Goal: Task Accomplishment & Management: Use online tool/utility

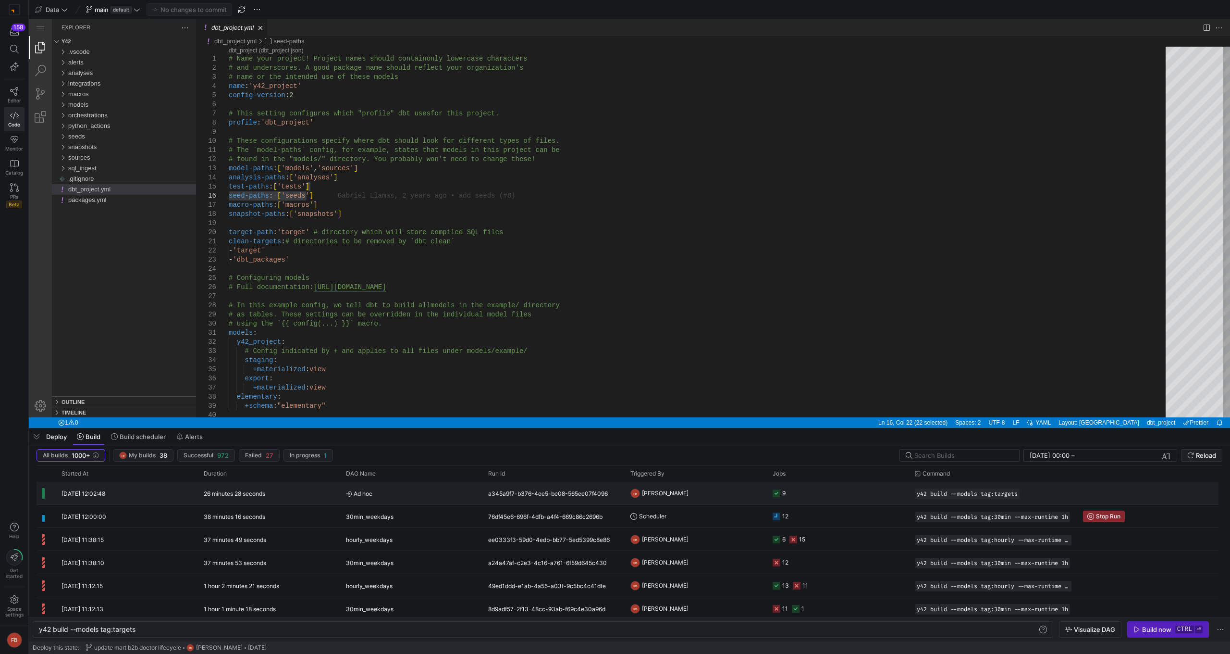
scroll to position [0, 29]
click at [20, 604] on span "Space settings" at bounding box center [14, 606] width 18 height 22
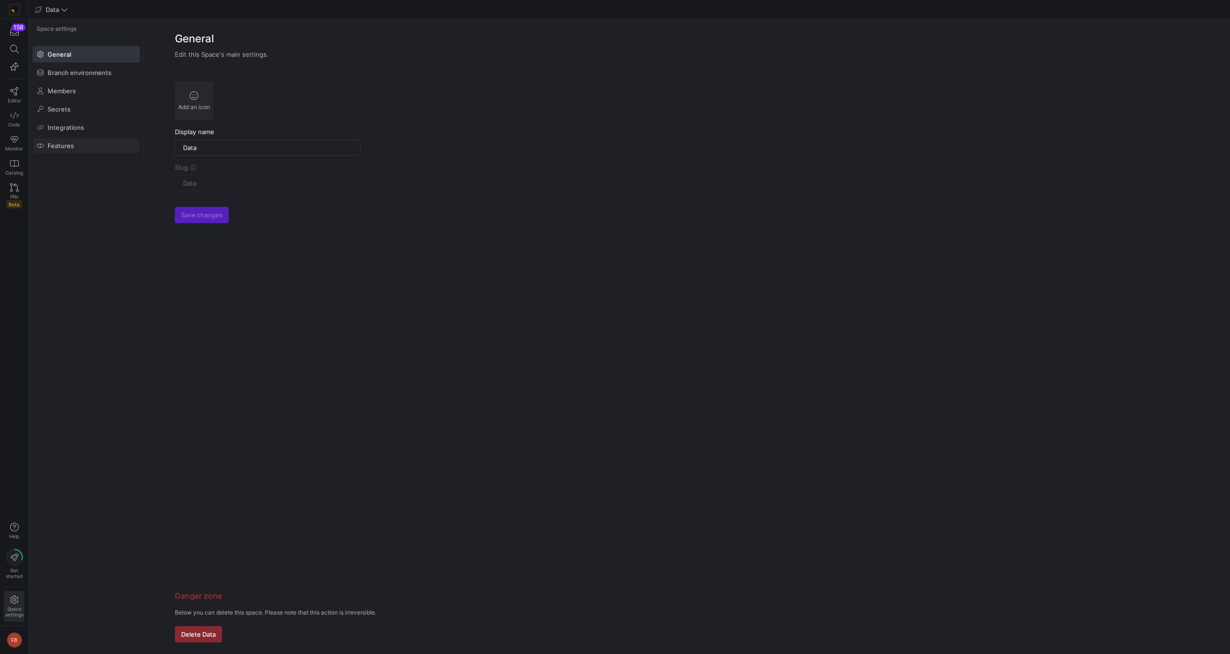
click at [74, 145] on span at bounding box center [86, 145] width 106 height 15
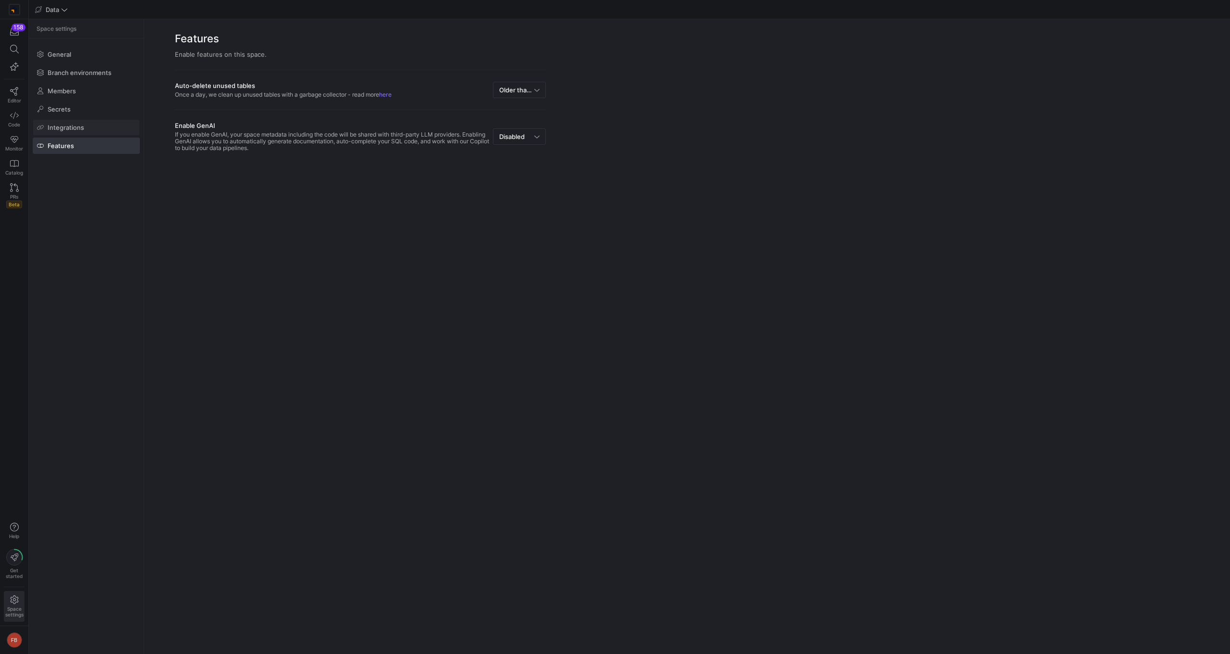
click at [77, 131] on span "Integrations" at bounding box center [66, 128] width 37 height 8
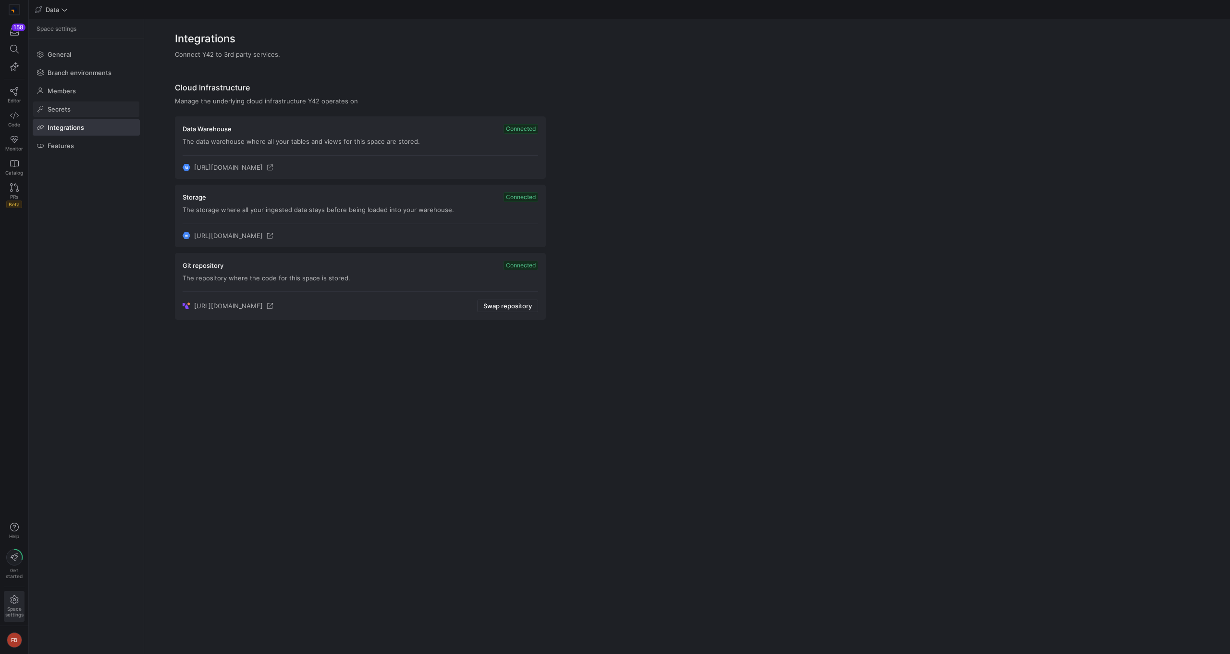
click at [83, 107] on span at bounding box center [86, 108] width 106 height 15
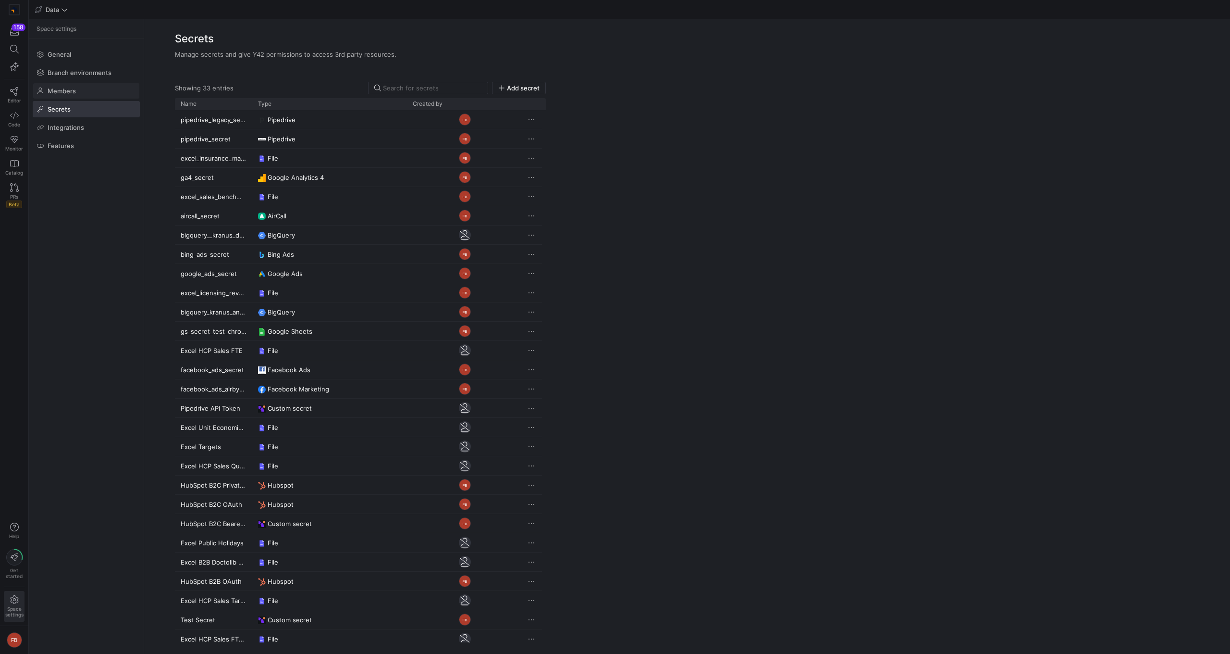
click at [71, 91] on span "Members" at bounding box center [62, 91] width 28 height 8
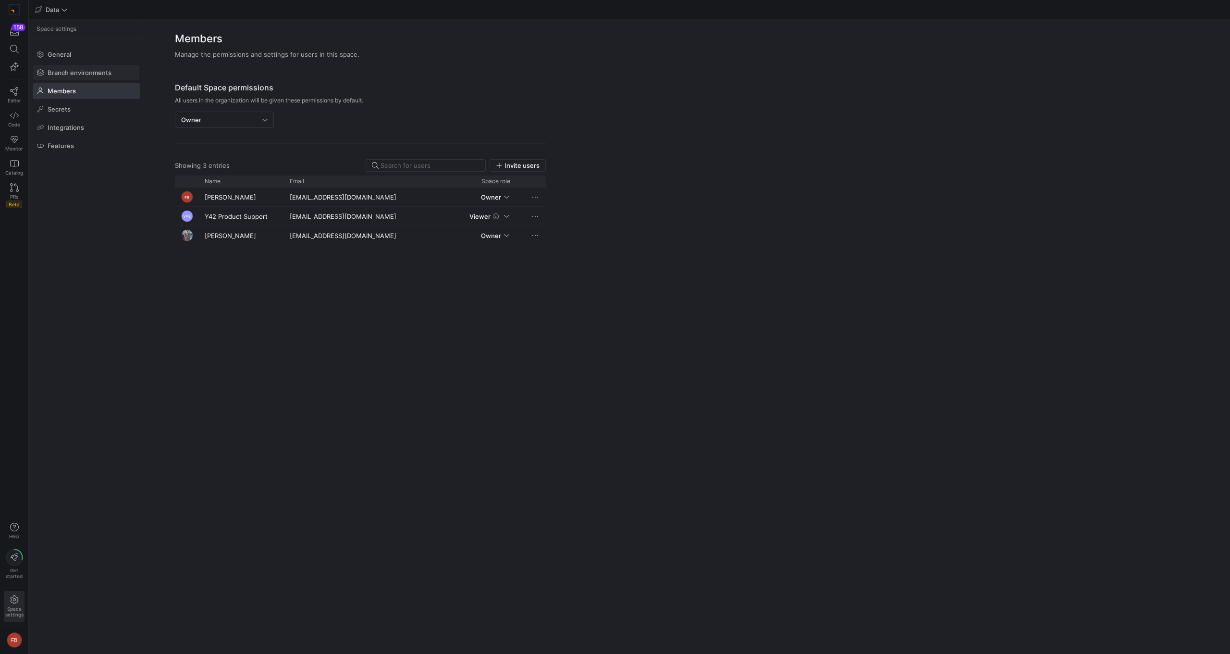
click at [75, 74] on span "Branch environments" at bounding box center [80, 73] width 64 height 8
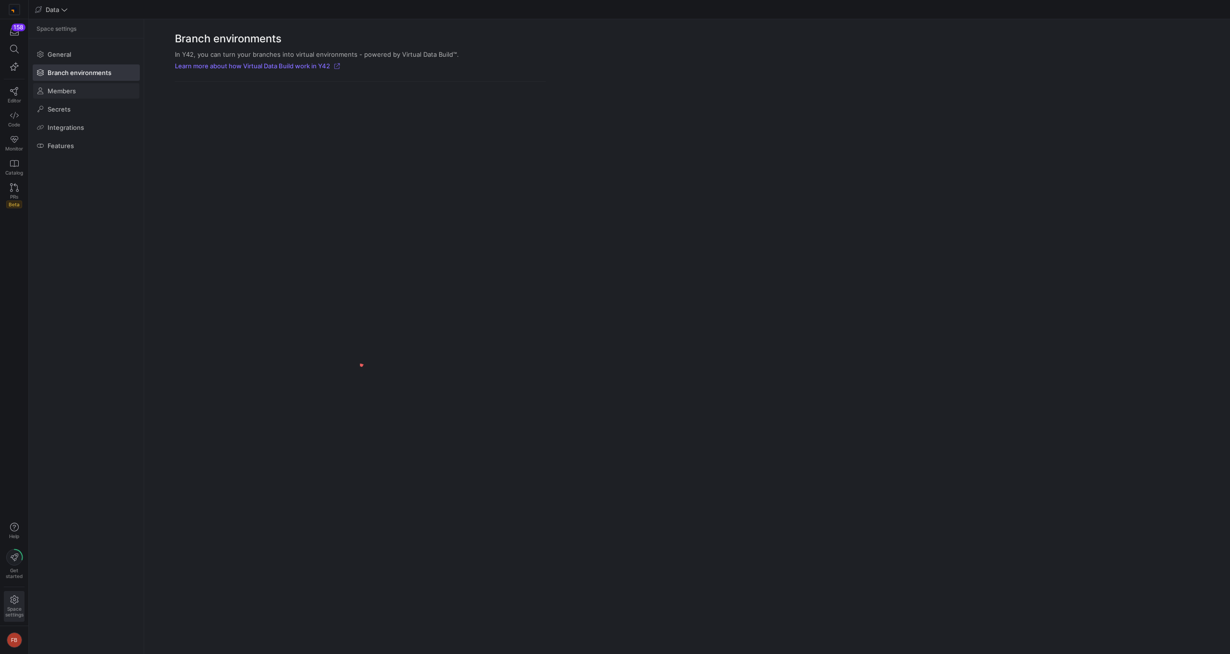
click at [69, 93] on span "Members" at bounding box center [62, 91] width 28 height 8
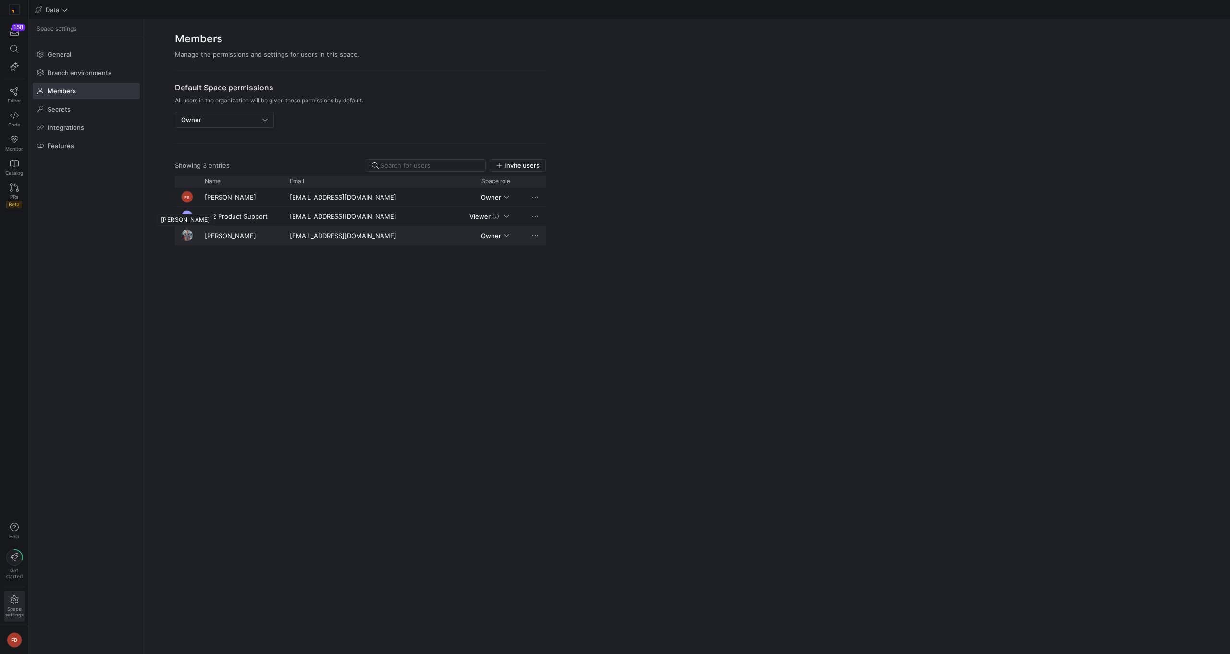
click at [185, 238] on img "Press SPACE to select this row." at bounding box center [187, 235] width 12 height 12
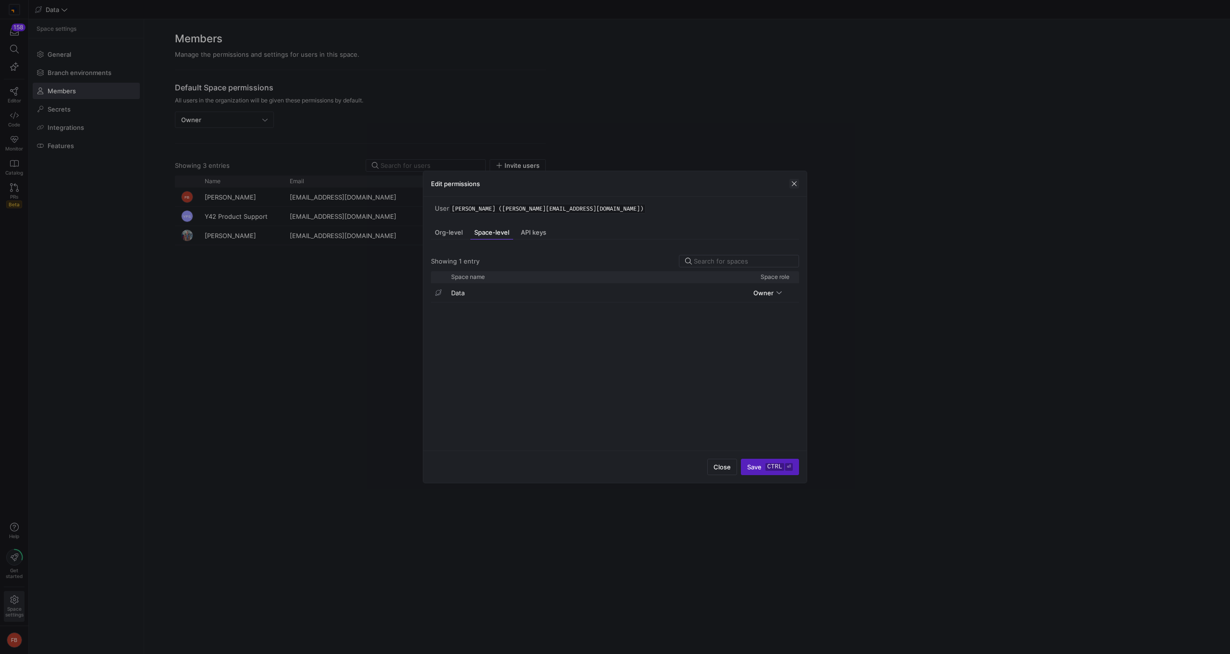
click at [792, 182] on span "button" at bounding box center [795, 184] width 10 height 10
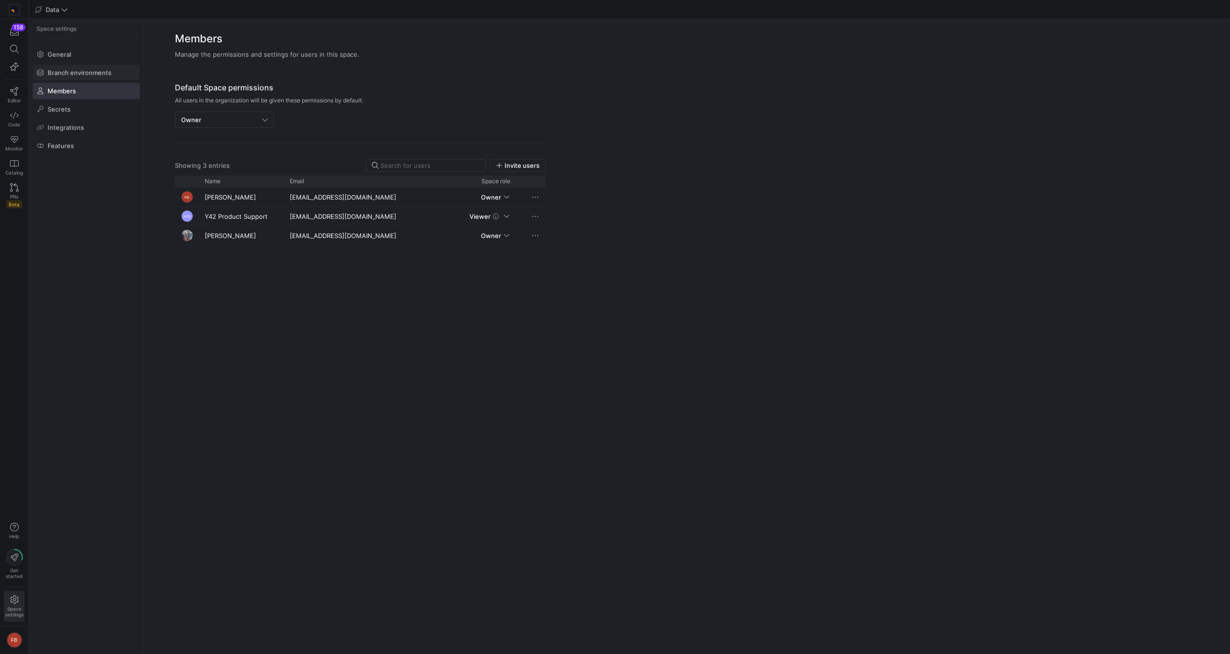
click at [64, 72] on span "Branch environments" at bounding box center [80, 73] width 64 height 8
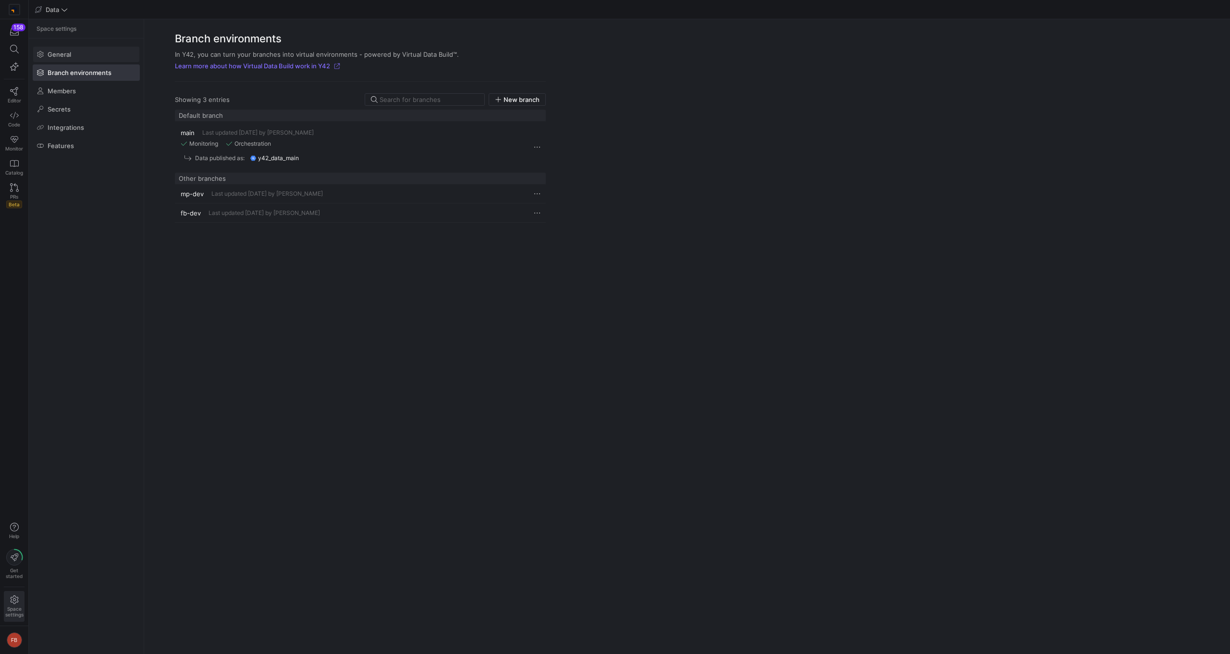
click at [67, 57] on span "General" at bounding box center [60, 54] width 24 height 8
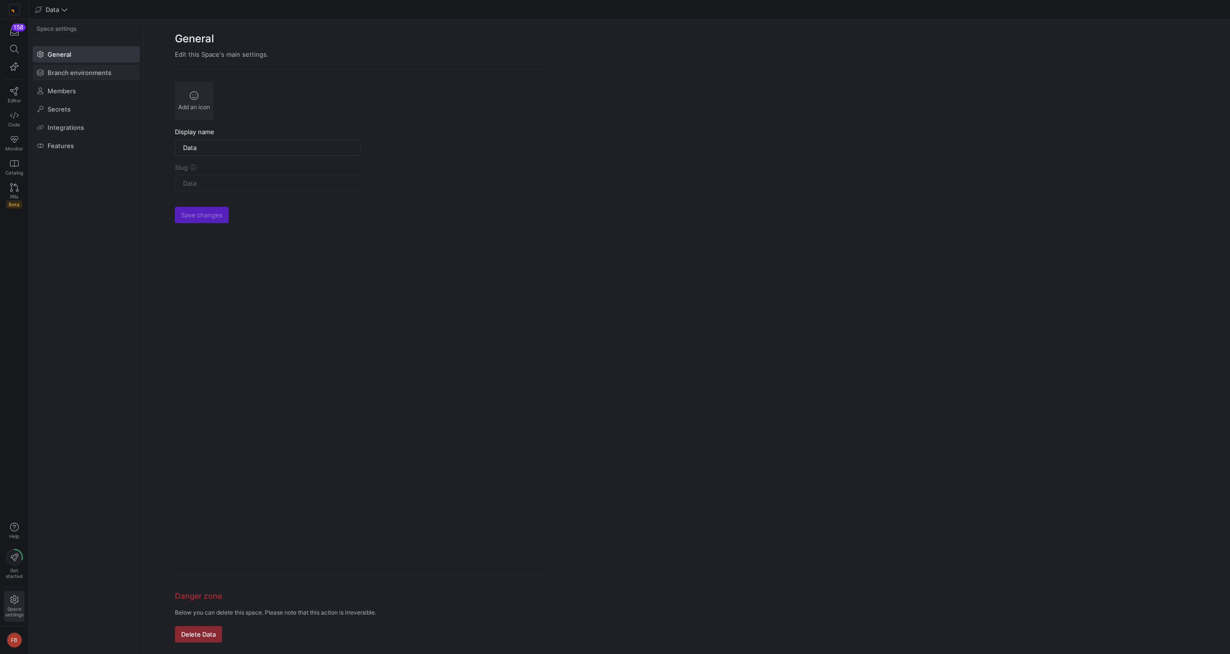
click at [67, 72] on span "Branch environments" at bounding box center [80, 73] width 64 height 8
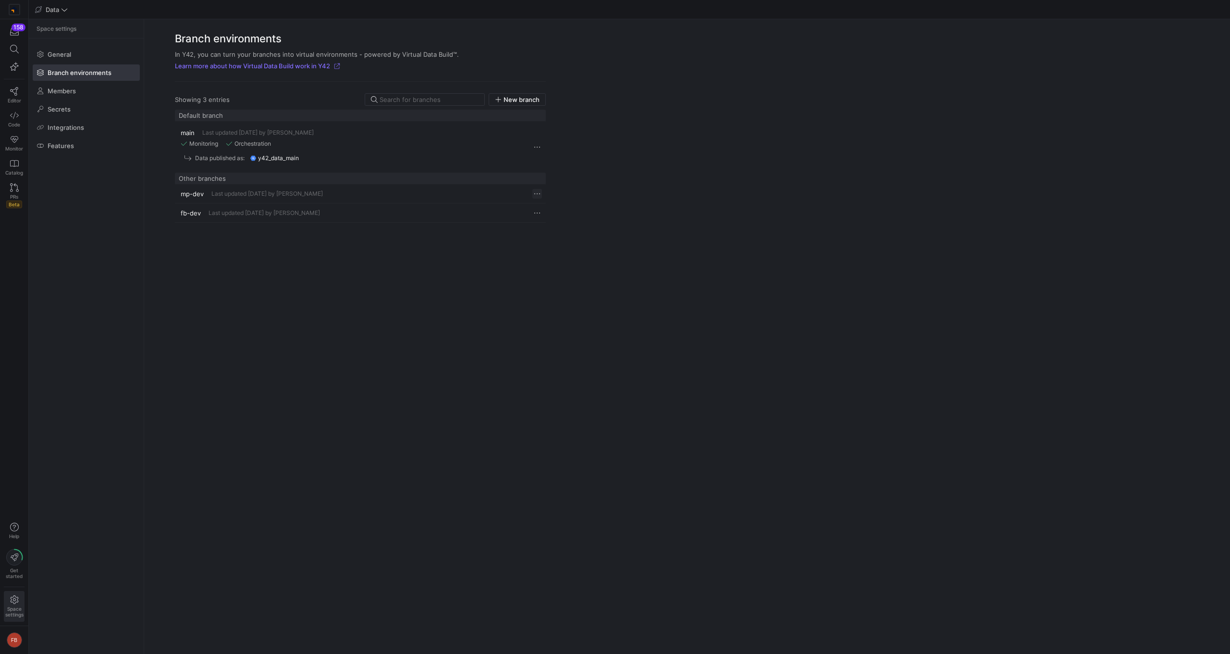
click at [537, 195] on span "Press SPACE to select this row." at bounding box center [538, 194] width 10 height 10
click at [563, 221] on span "Delete" at bounding box center [557, 222] width 20 height 8
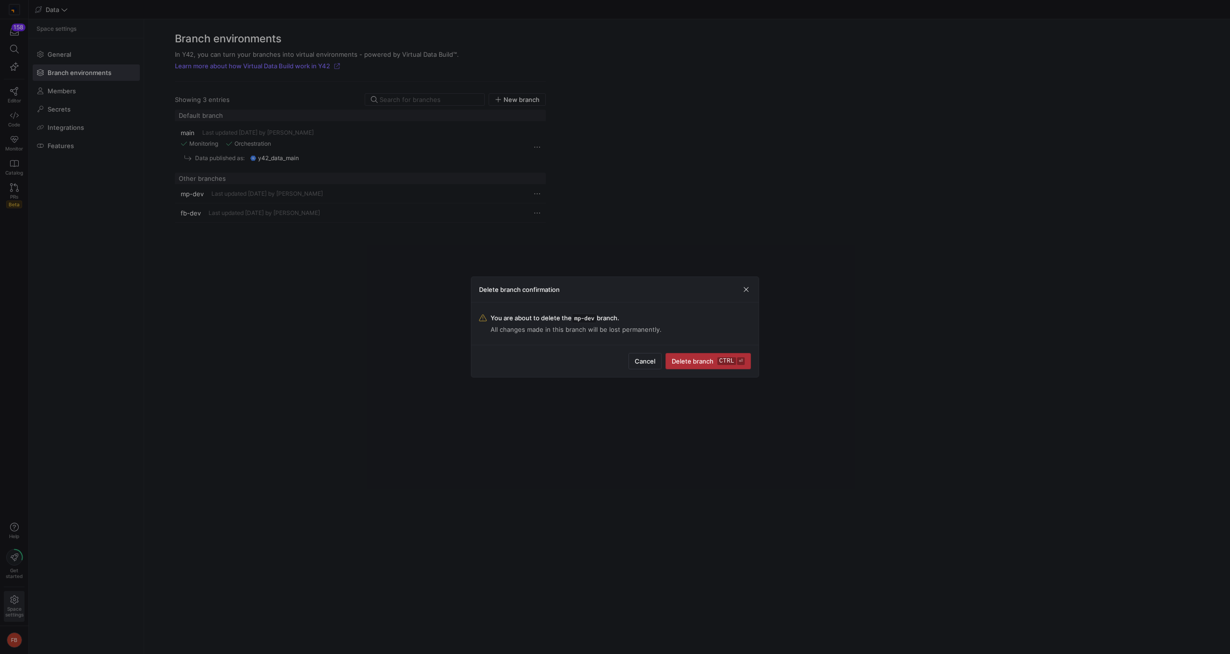
click at [689, 364] on span "Delete branch ctrl ⏎" at bounding box center [708, 361] width 73 height 8
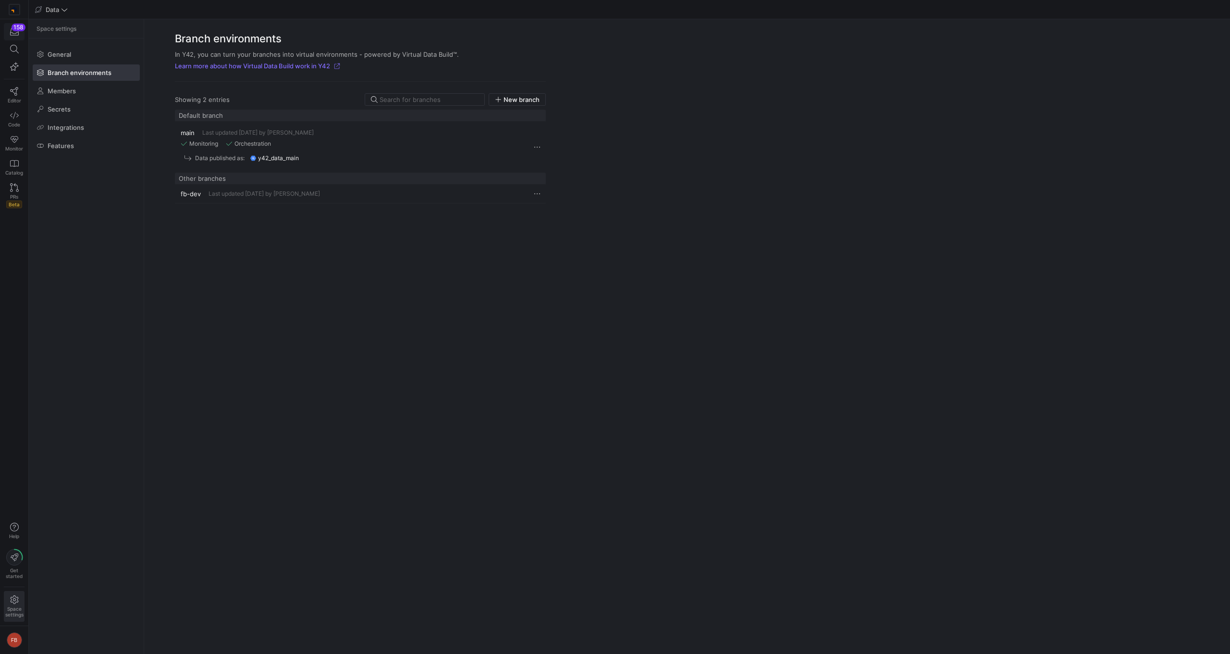
click at [19, 31] on div "button" at bounding box center [14, 31] width 12 height 9
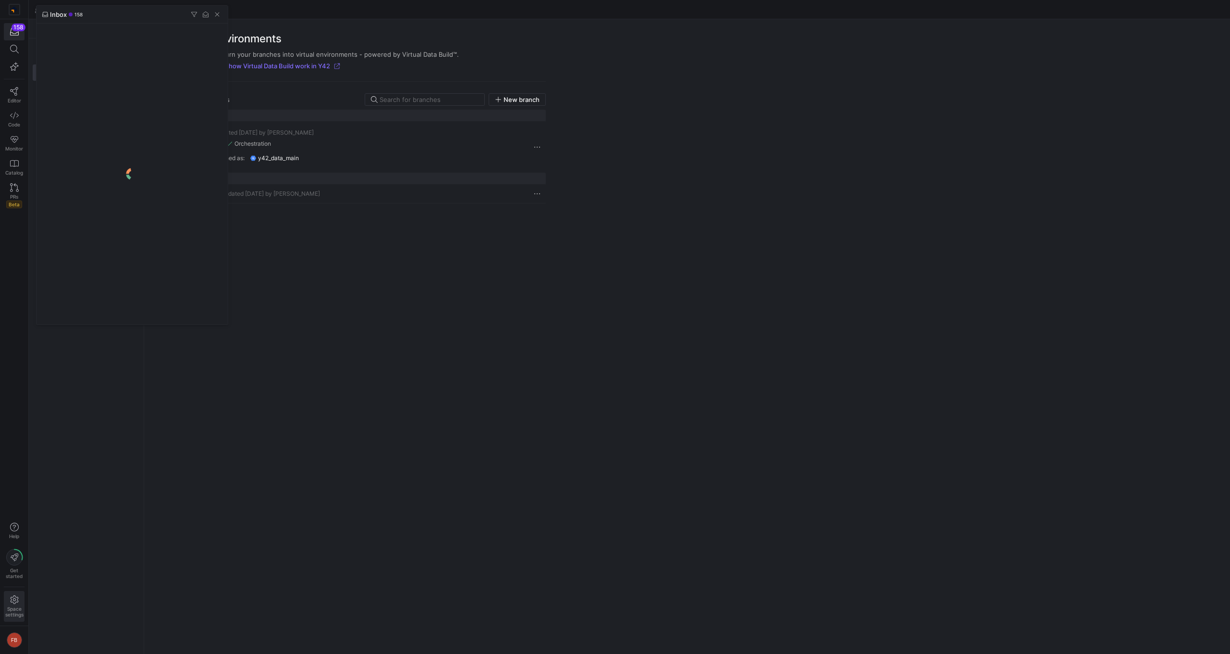
click at [2, 478] on div at bounding box center [615, 327] width 1230 height 654
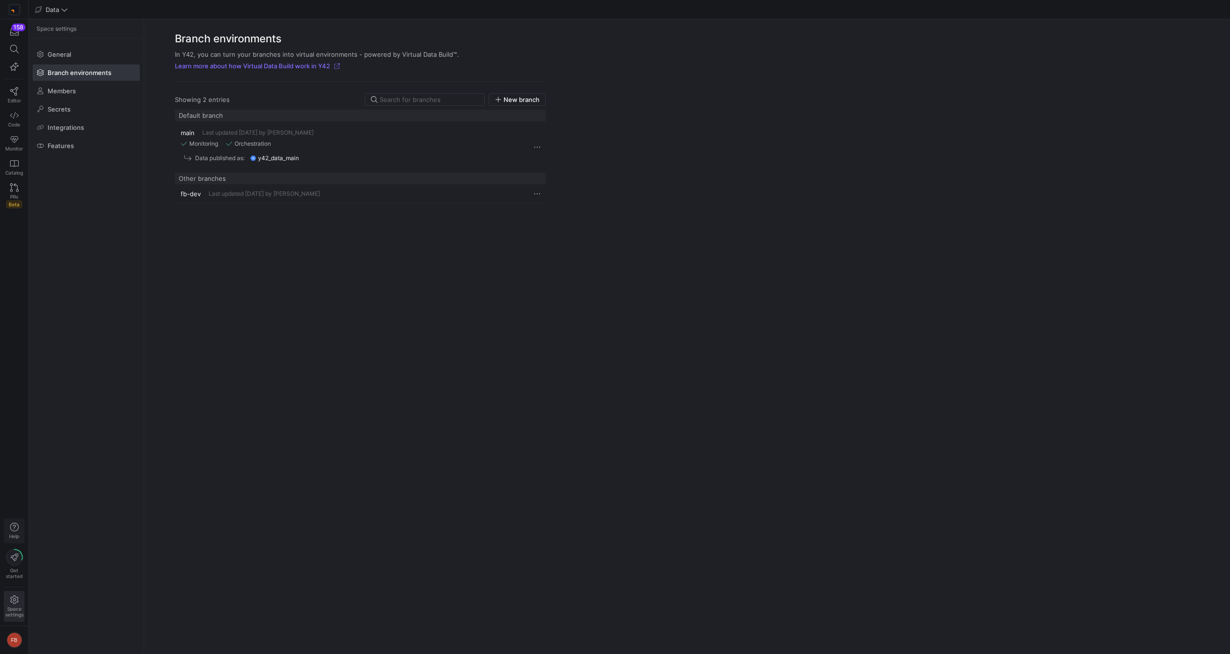
click at [9, 528] on span "Help" at bounding box center [14, 530] width 12 height 16
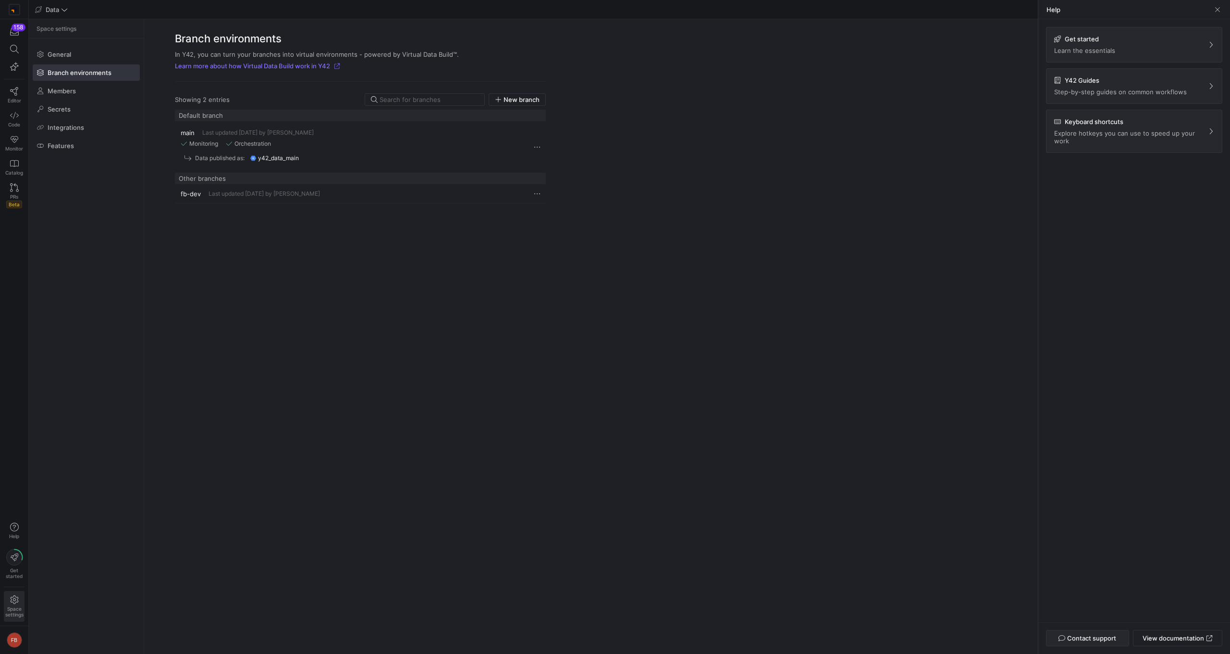
click at [1091, 635] on span "Contact support" at bounding box center [1091, 638] width 49 height 8
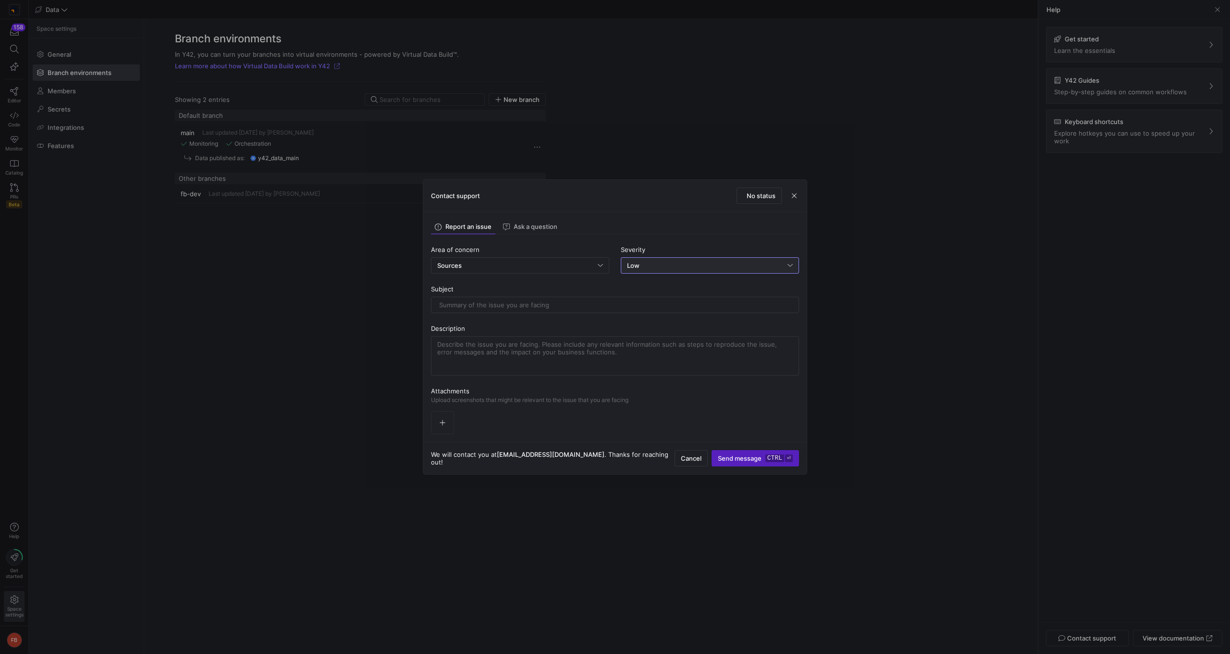
click at [634, 263] on mat-select-trigger "Low" at bounding box center [633, 265] width 12 height 8
click at [672, 330] on div "Critical Critical system down" at bounding box center [710, 329] width 170 height 8
click at [797, 199] on span "button" at bounding box center [795, 196] width 10 height 10
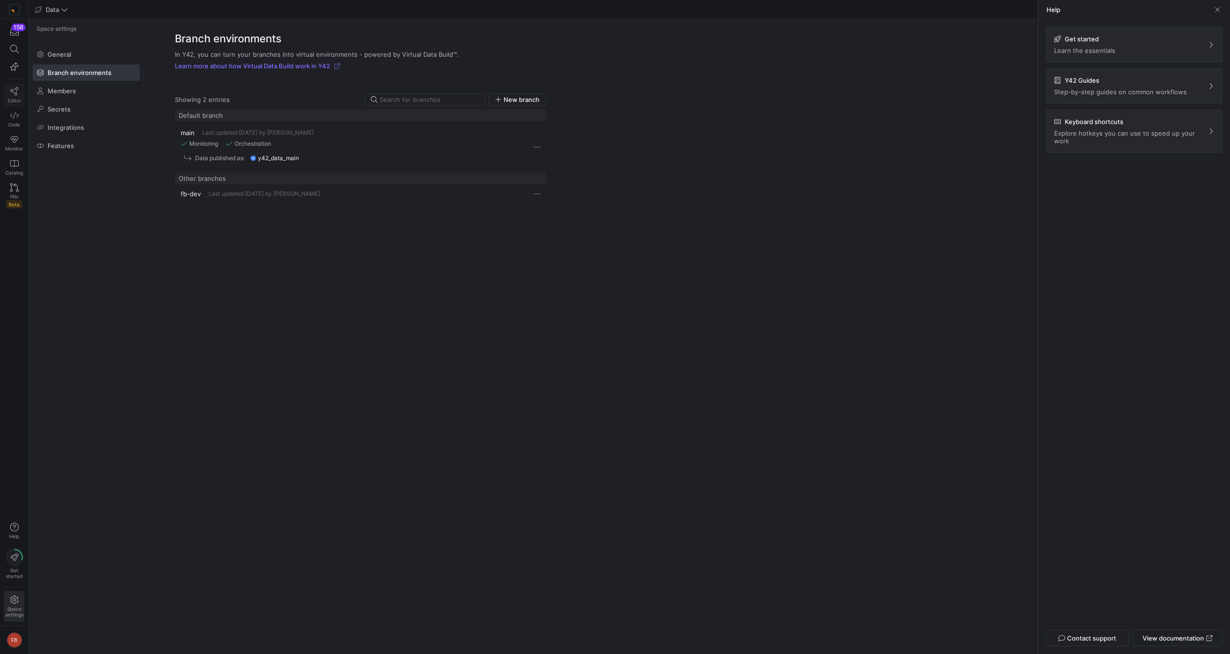
click at [13, 99] on span "Editor" at bounding box center [14, 101] width 13 height 6
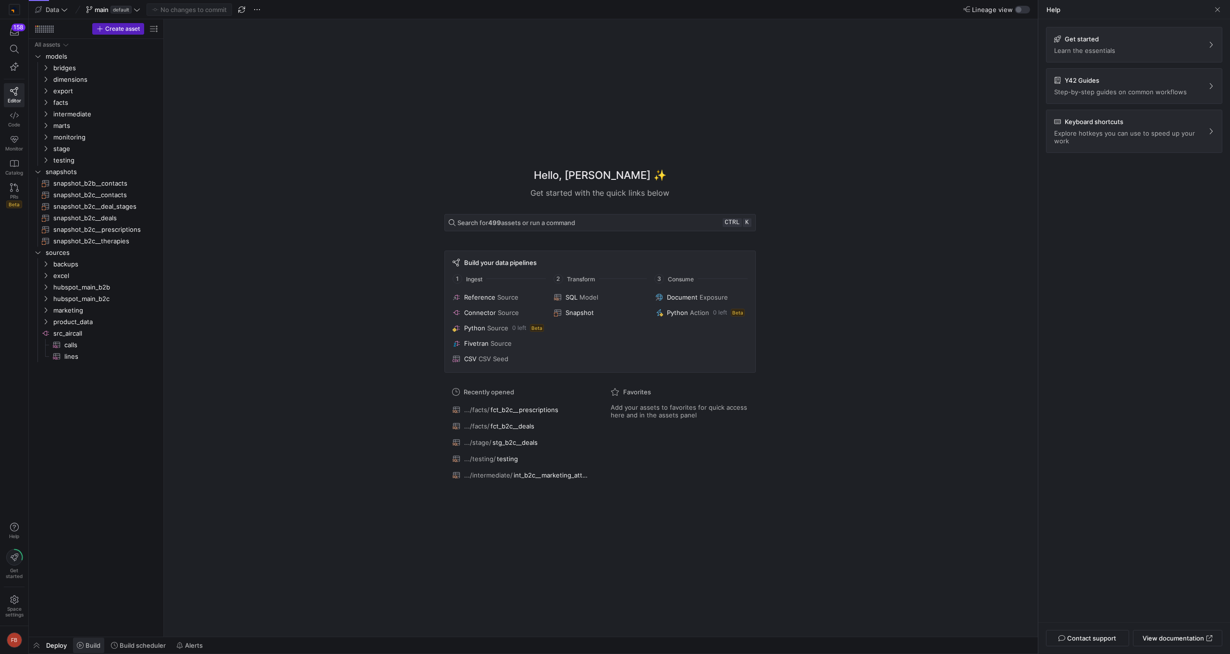
click at [92, 647] on span "Build" at bounding box center [93, 645] width 15 height 8
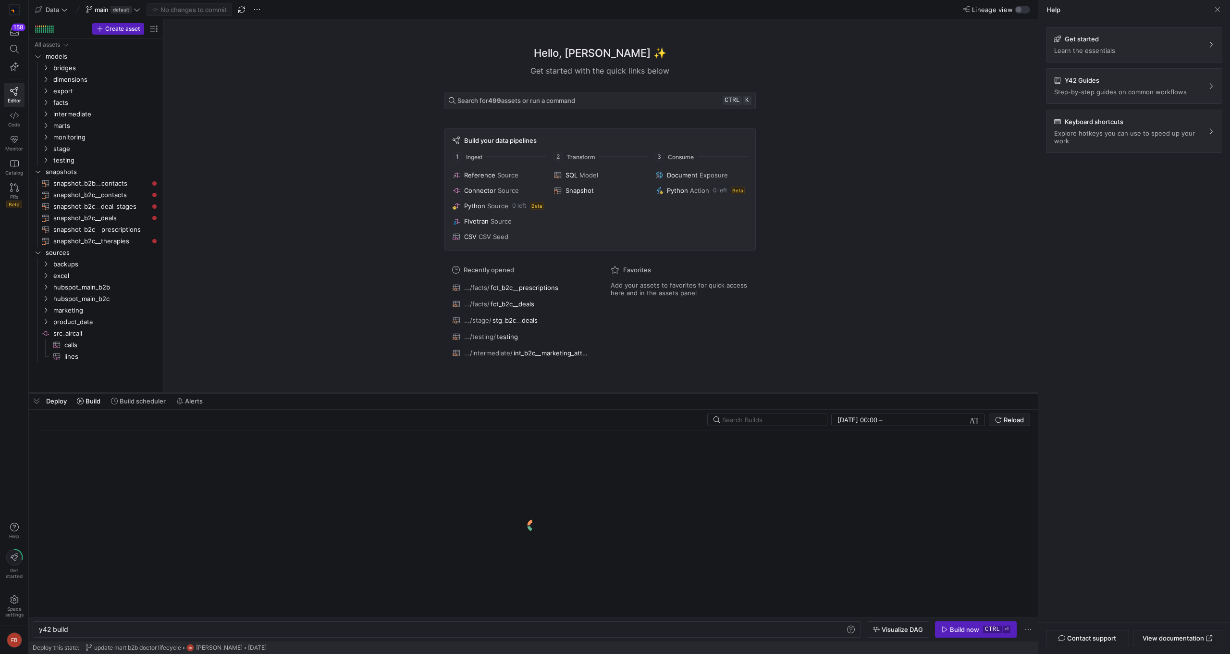
drag, startPoint x: 466, startPoint y: 478, endPoint x: 471, endPoint y: 393, distance: 85.7
click at [471, 393] on div at bounding box center [533, 393] width 1009 height 4
click at [1217, 12] on span at bounding box center [1218, 10] width 10 height 10
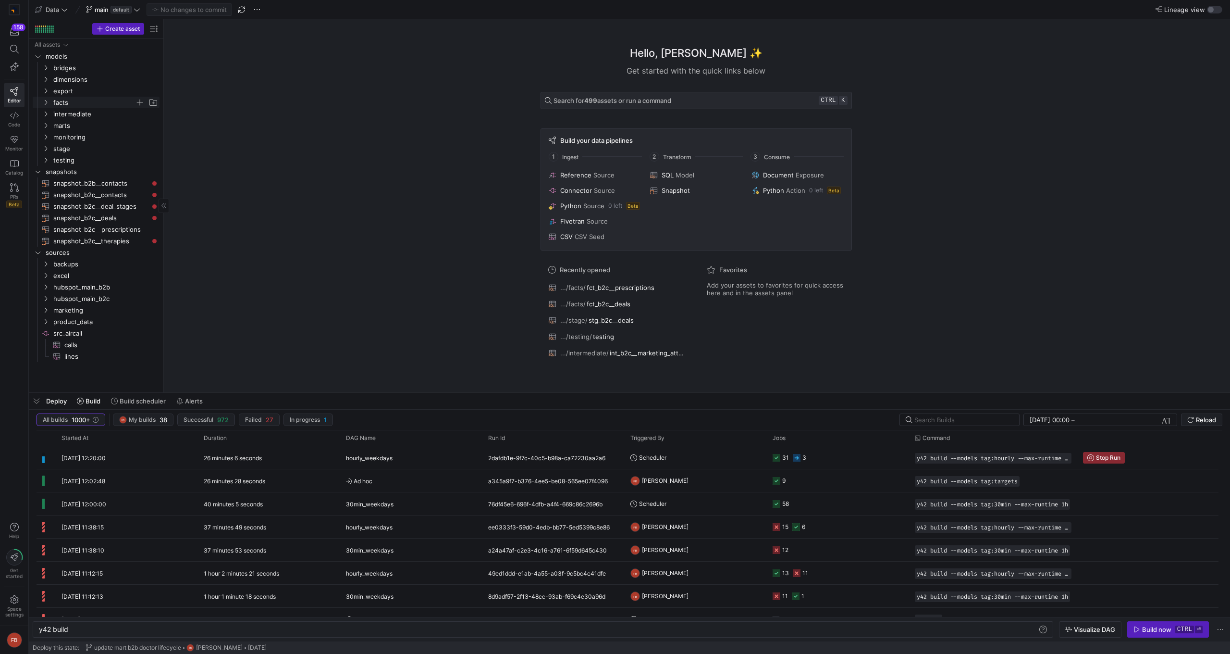
click at [62, 106] on span "facts" at bounding box center [94, 102] width 82 height 11
click at [124, 220] on span "fct_b2c__deals​​​​​​​​​​" at bounding box center [104, 217] width 88 height 11
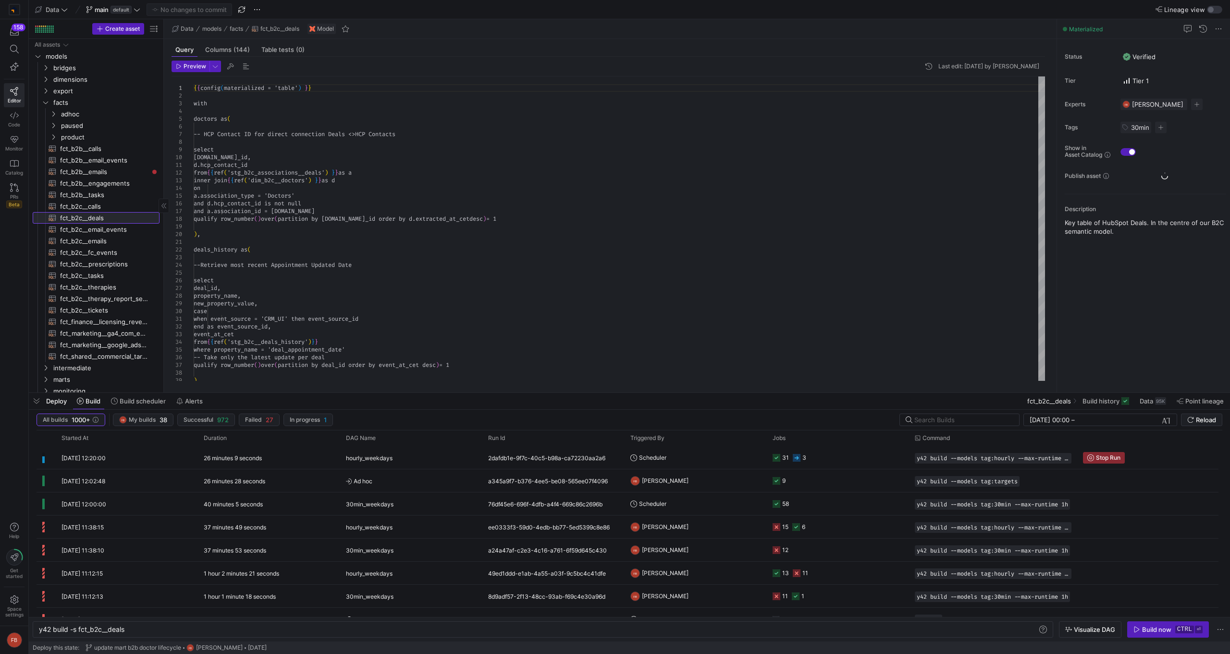
type textarea "y42 build -s fct_b2c__deals"
click at [1096, 406] on span at bounding box center [1106, 400] width 54 height 15
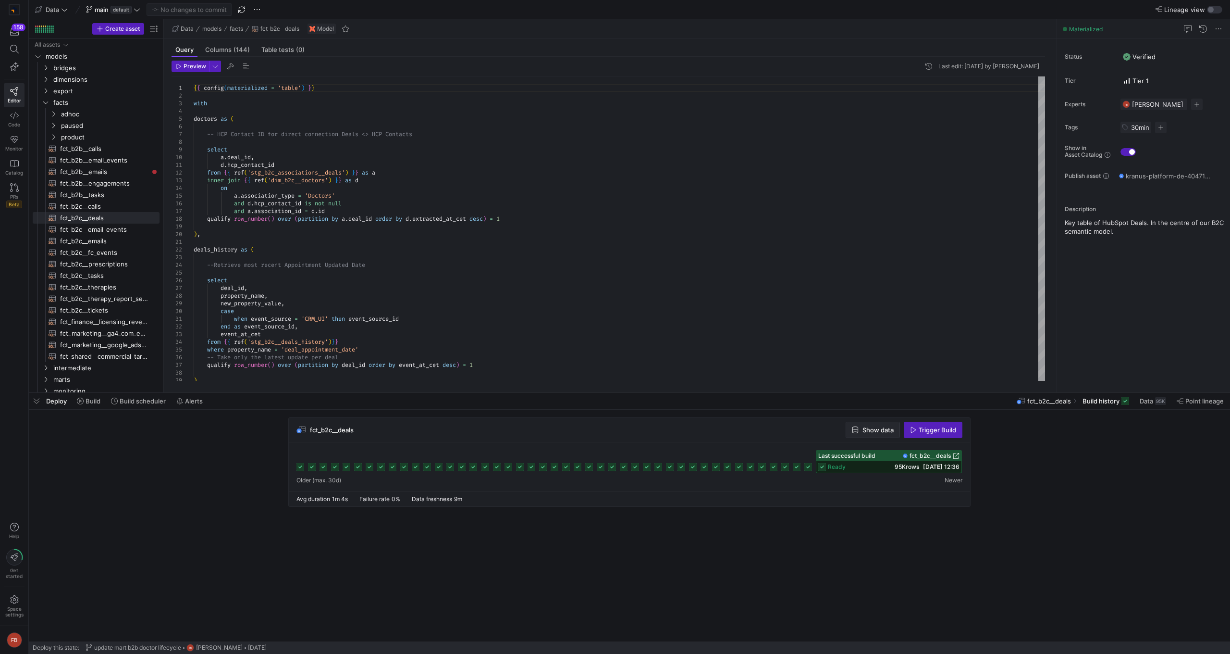
click at [869, 433] on span "Show data" at bounding box center [878, 430] width 31 height 8
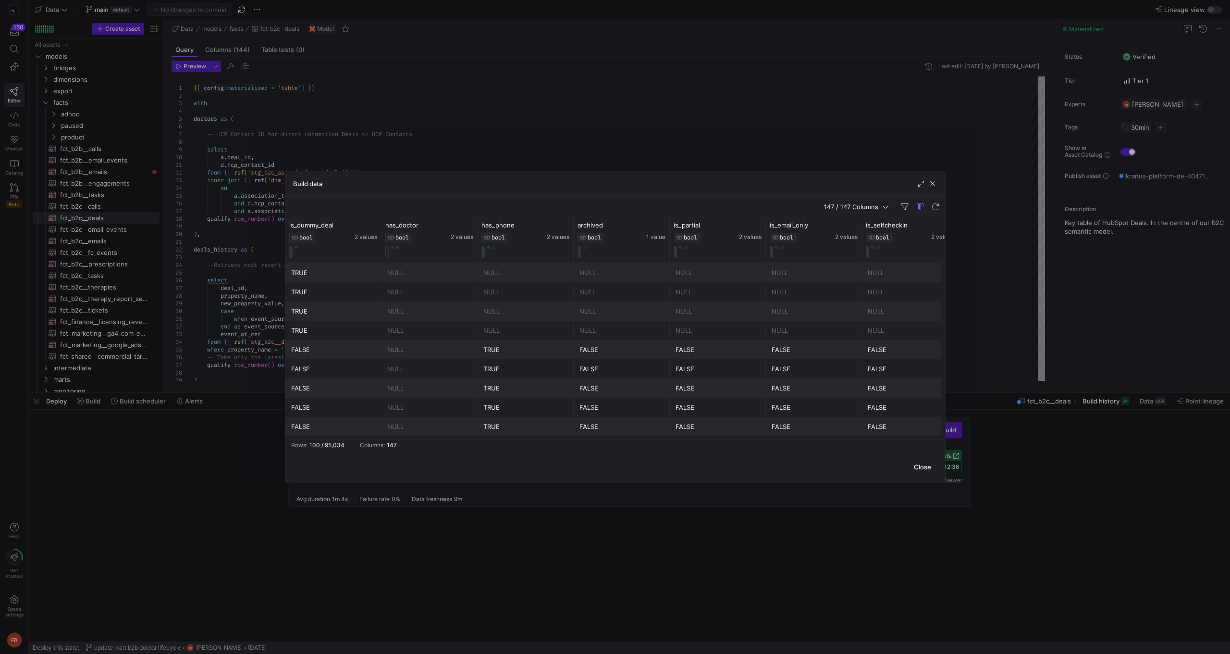
click at [853, 200] on button "147 / 147 Columns" at bounding box center [856, 206] width 77 height 12
click at [856, 222] on input "Toggle Select All Columns" at bounding box center [857, 224] width 8 height 8
checkbox input "false"
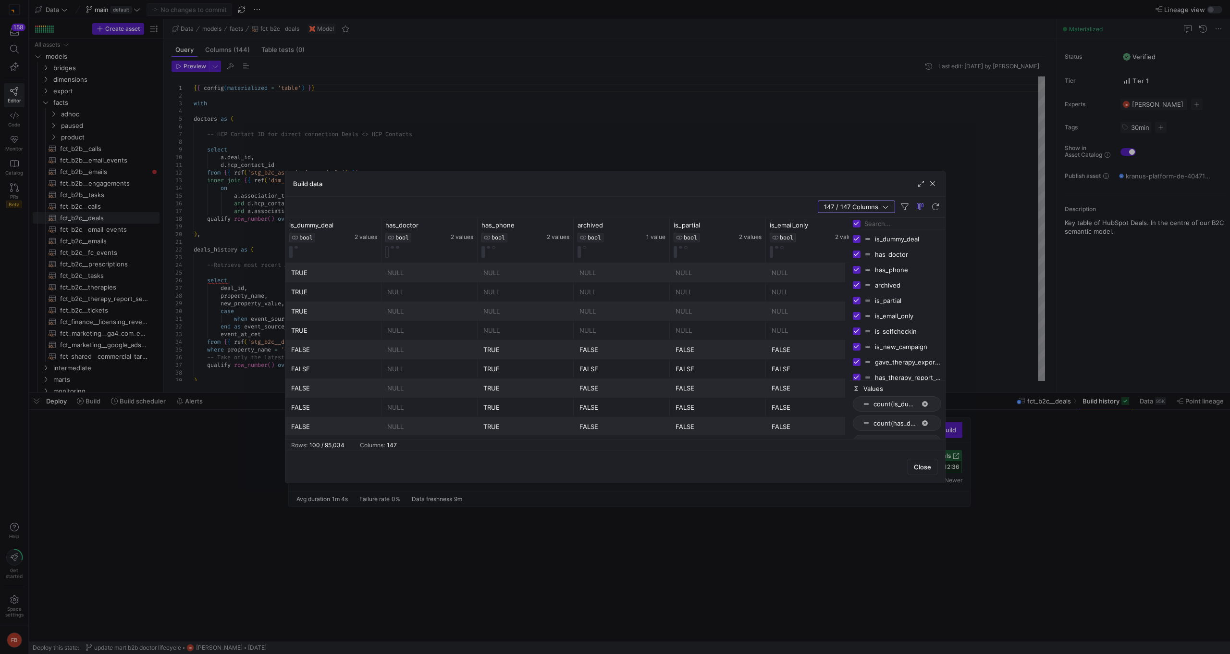
checkbox input "false"
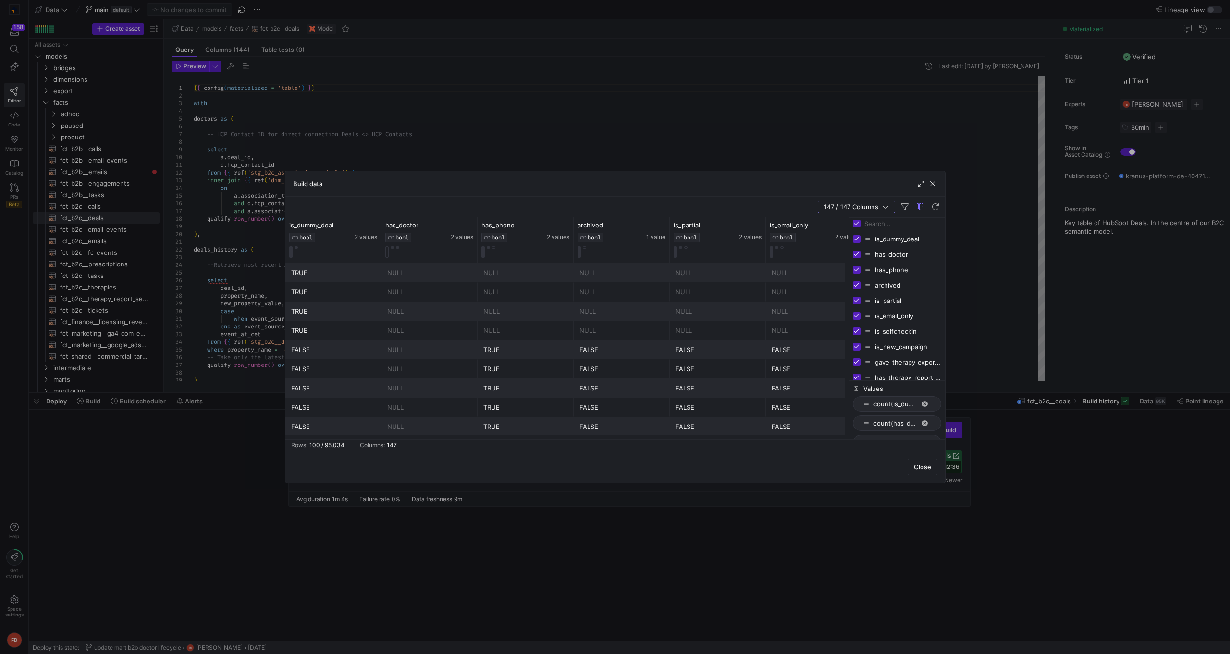
checkbox input "false"
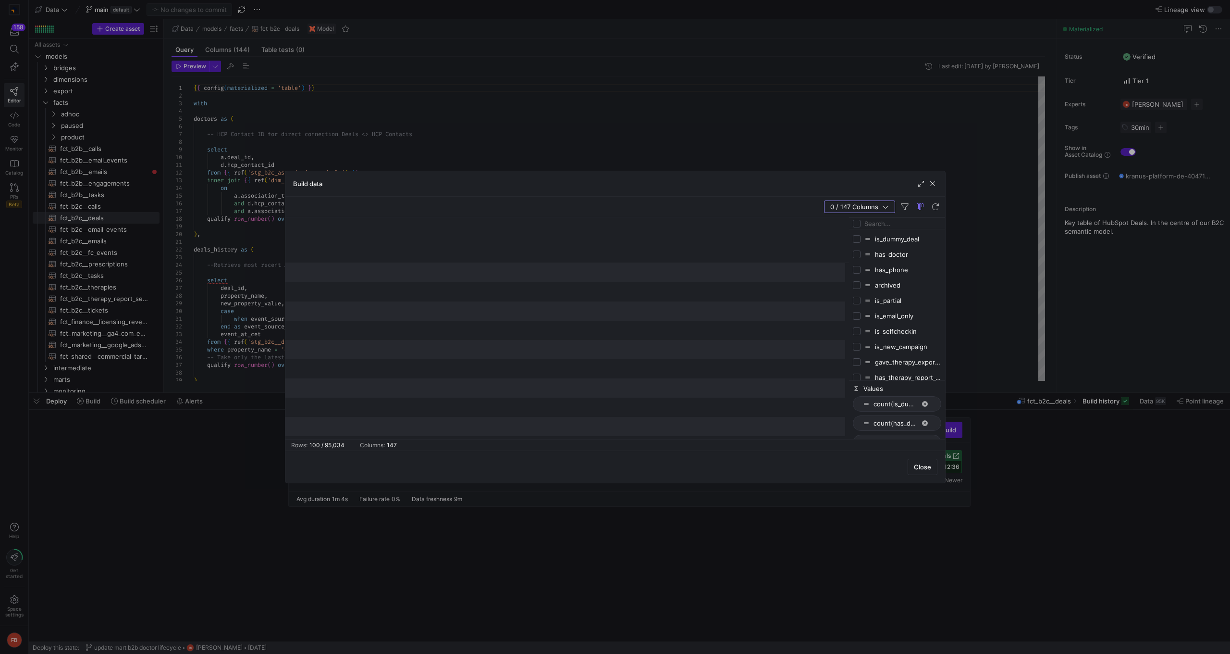
click at [874, 226] on input "Filter Columns Input" at bounding box center [903, 223] width 77 height 19
type input "won"
click at [856, 239] on input "Press SPACE to toggle visibility (hidden)" at bounding box center [857, 239] width 8 height 8
checkbox input "true"
checkbox input "false"
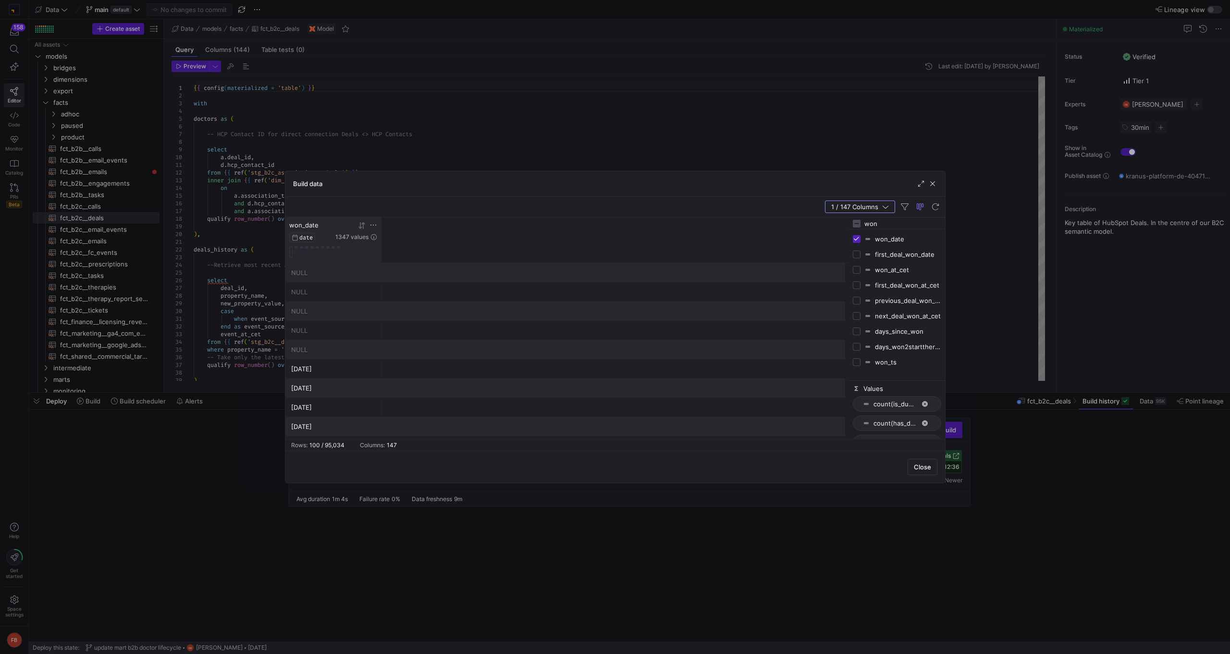
click at [370, 225] on icon at bounding box center [374, 225] width 8 height 8
click at [421, 299] on span "1" at bounding box center [419, 301] width 12 height 12
click at [454, 387] on form "Equals [DATE] [DATE] [DATE] S [DATE] M [DATE] T [DATE] W [DATE] T [DATE] F [DAT…" at bounding box center [419, 311] width 107 height 160
click at [452, 380] on span "Apply" at bounding box center [454, 379] width 17 height 8
click at [504, 222] on div "won_date DATE 1347 values" at bounding box center [567, 240] width 564 height 46
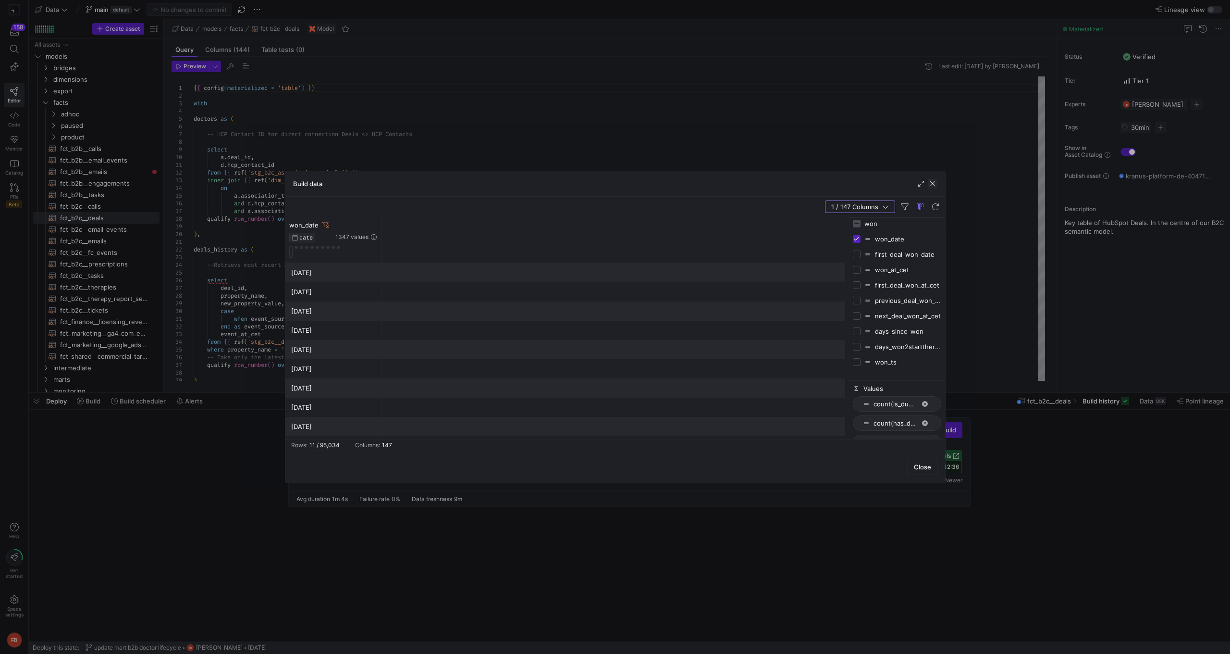
click at [936, 183] on span "button" at bounding box center [933, 184] width 10 height 10
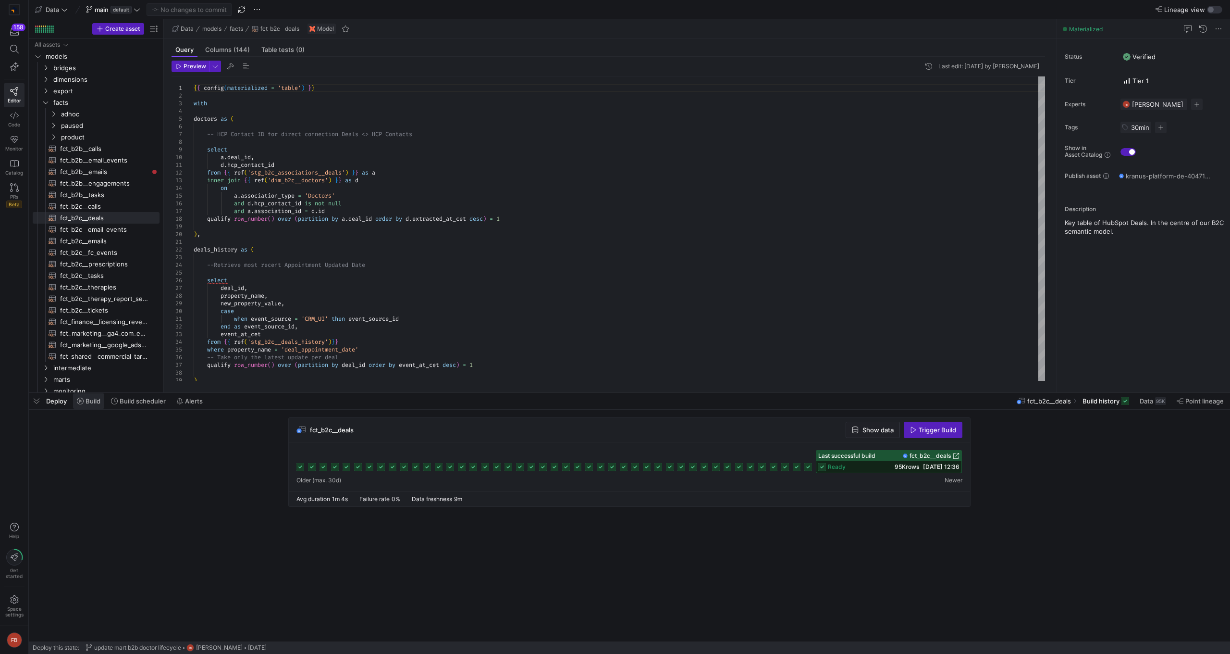
click at [88, 400] on span "Build" at bounding box center [93, 401] width 15 height 8
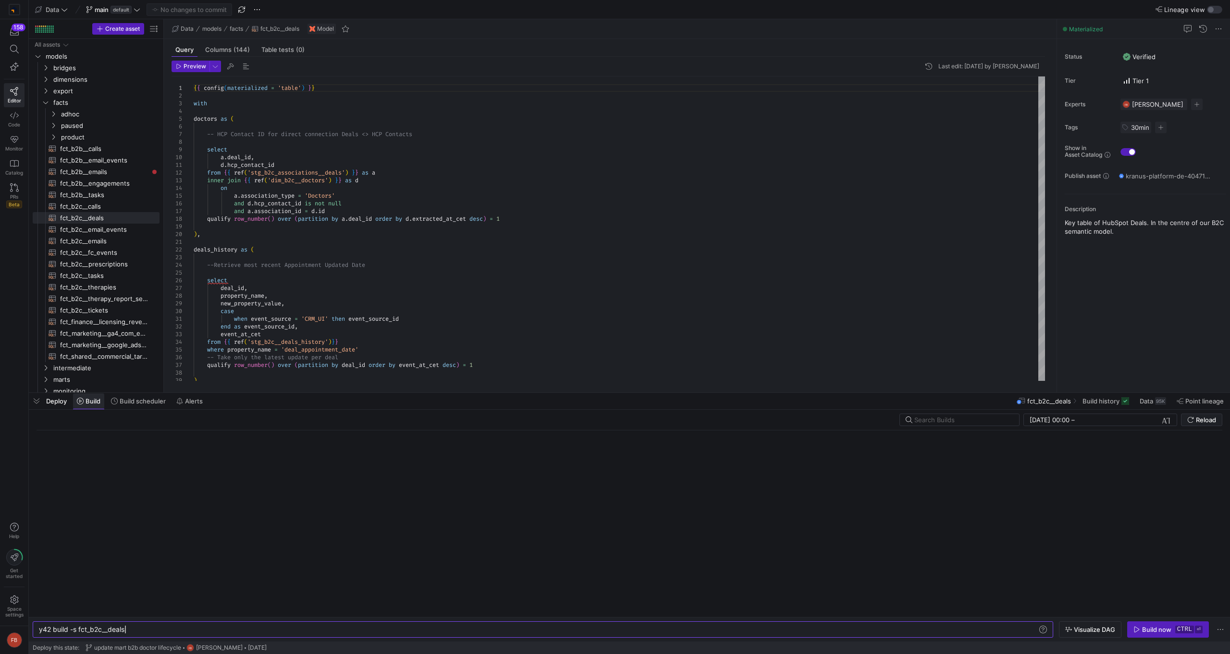
scroll to position [0, 86]
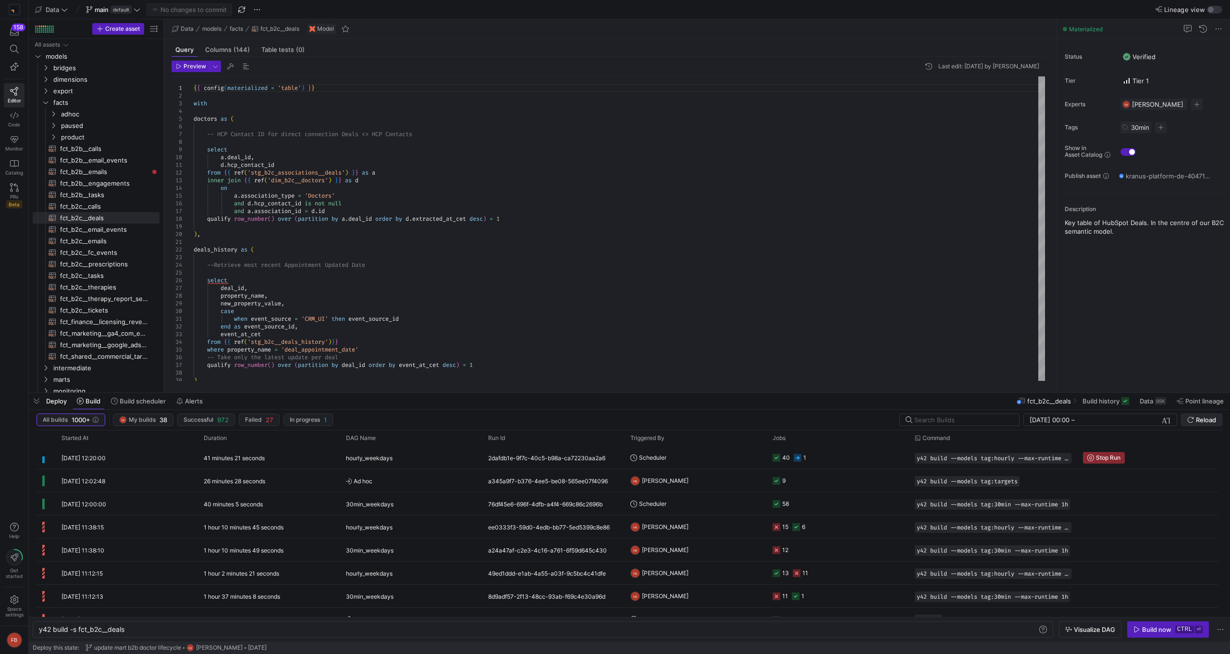
click at [1210, 419] on span "Reload" at bounding box center [1206, 420] width 20 height 8
click at [1197, 420] on span "Reload" at bounding box center [1206, 420] width 20 height 8
click at [568, 463] on div "1f14ad4f-a4ec-4334-856c-b61631c58664" at bounding box center [554, 457] width 142 height 23
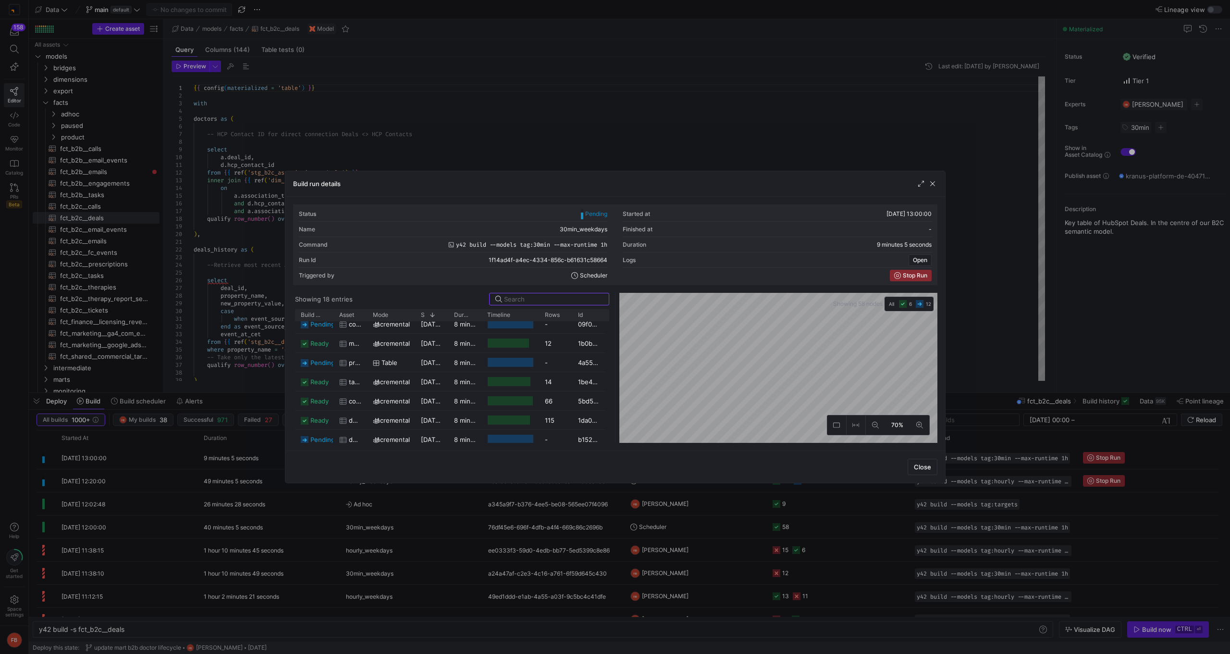
scroll to position [199, 0]
click at [931, 186] on span "button" at bounding box center [933, 184] width 10 height 10
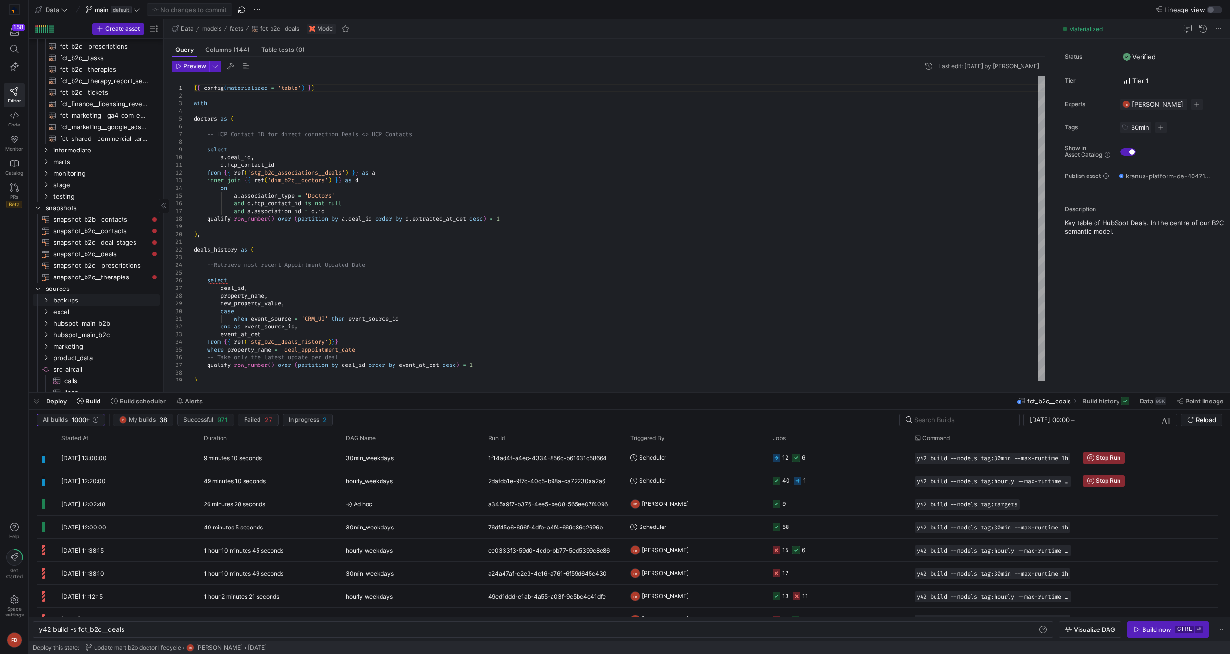
scroll to position [223, 0]
click at [99, 323] on span "hubspot_main_b2c" at bounding box center [94, 325] width 82 height 11
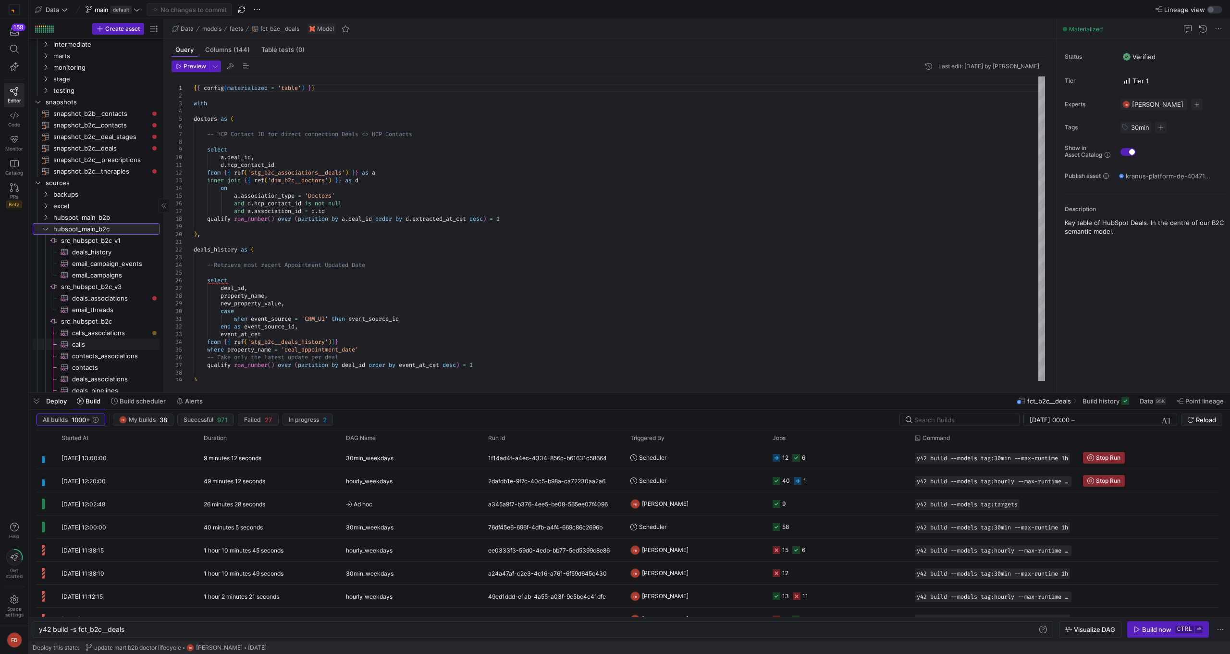
scroll to position [372, 0]
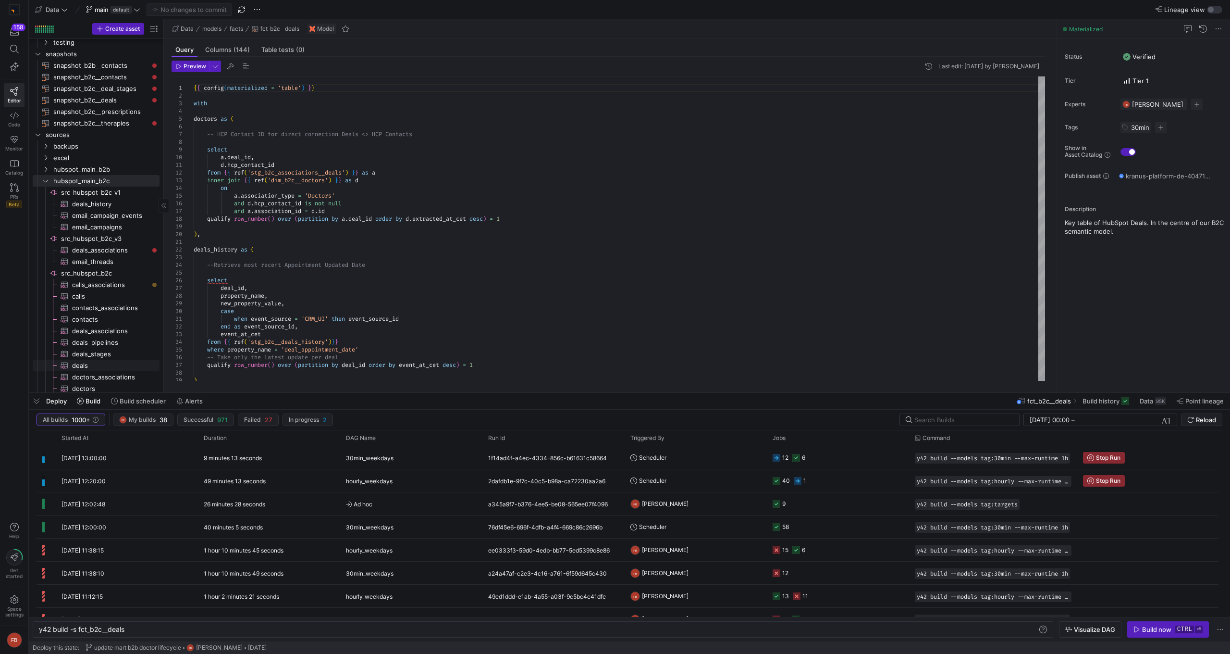
click at [95, 366] on span "deals​​​​​​​​​" at bounding box center [110, 365] width 76 height 11
type textarea "y42 build -s source:src_hubspot_[DOMAIN_NAME]"
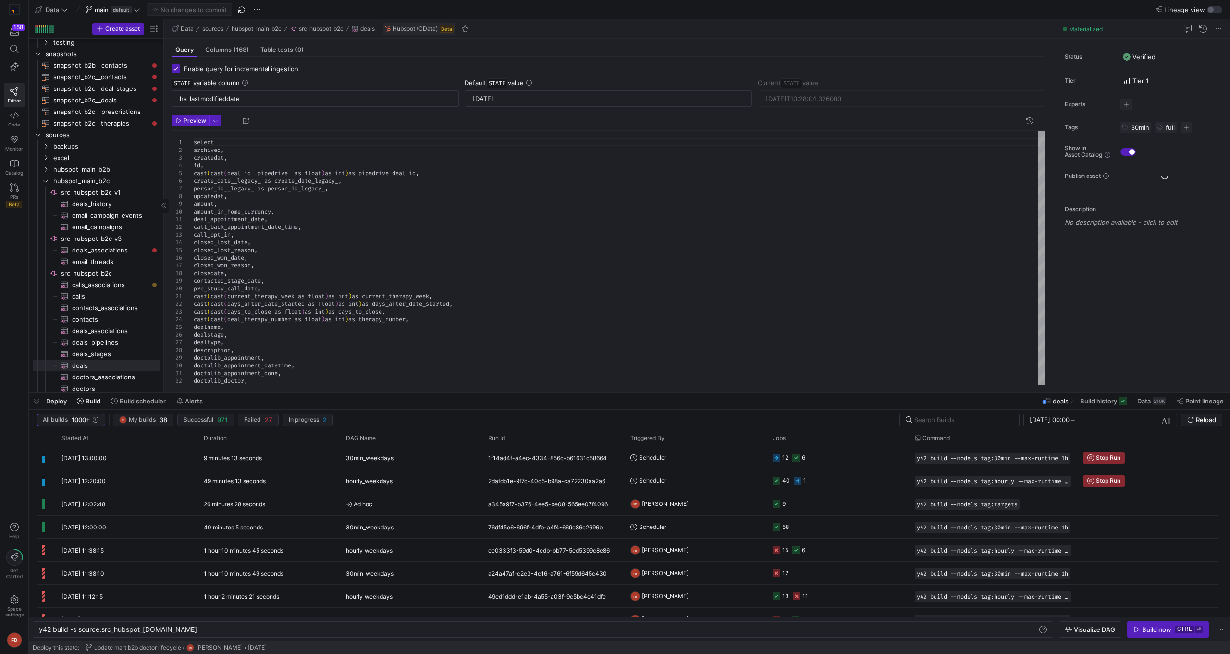
scroll to position [350, 0]
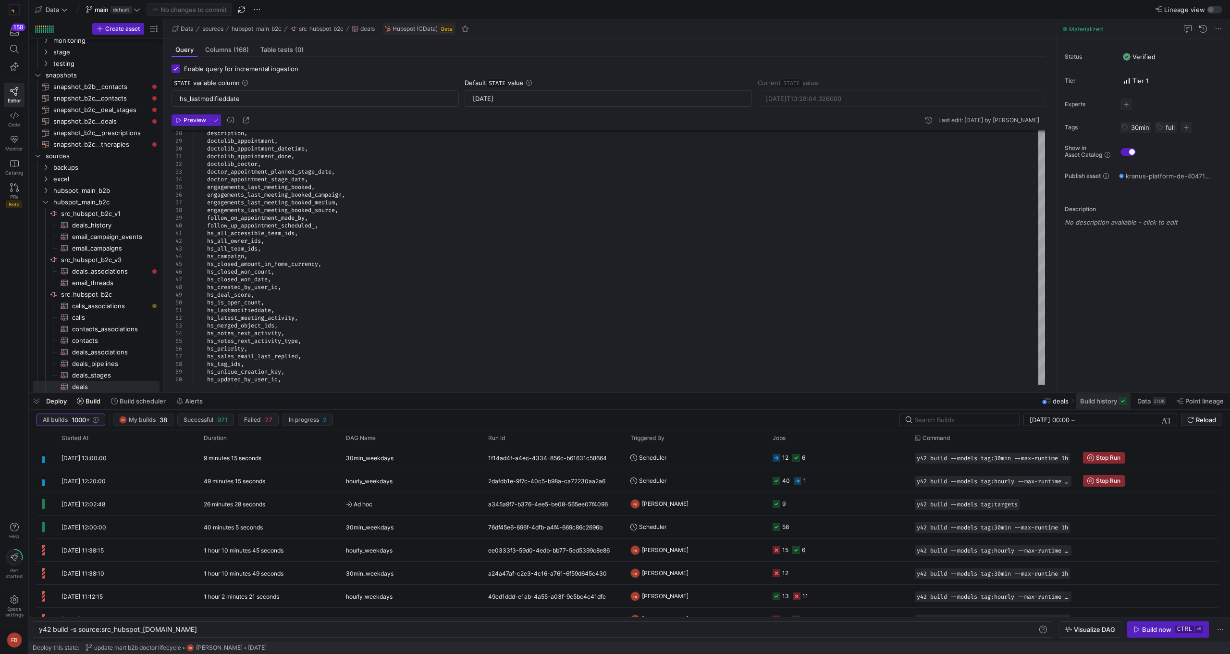
click at [1111, 405] on span at bounding box center [1104, 400] width 54 height 15
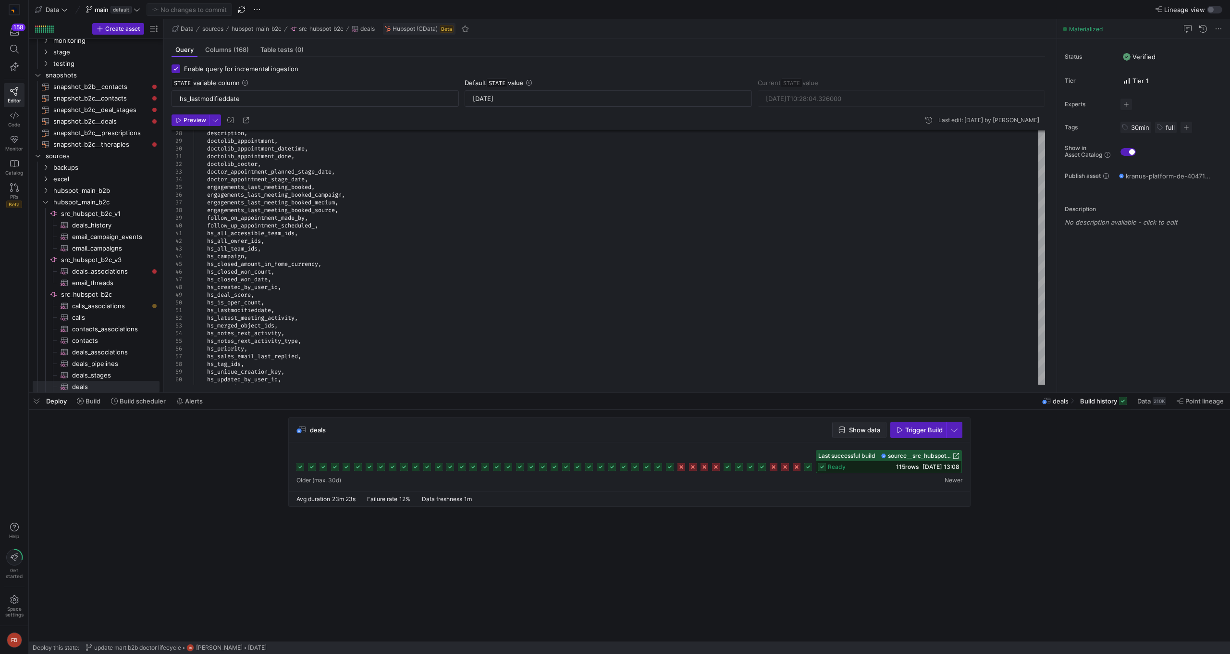
click at [849, 425] on span "button" at bounding box center [859, 429] width 53 height 15
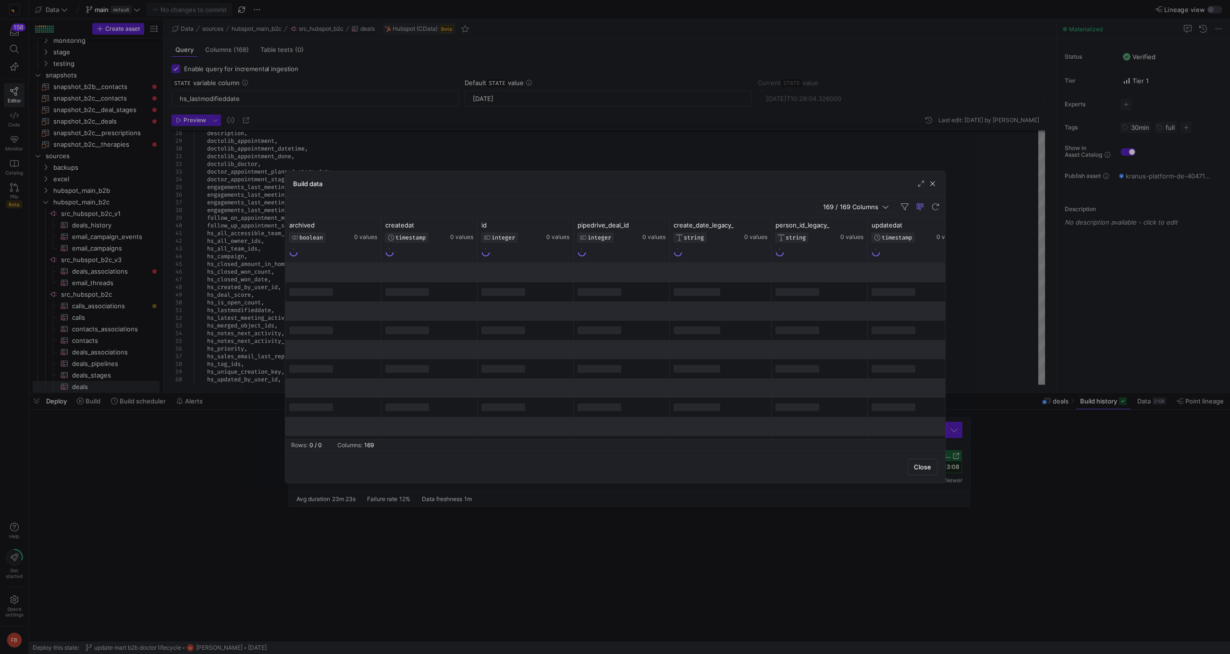
click at [845, 208] on span "169 / 169 Columns" at bounding box center [852, 207] width 59 height 8
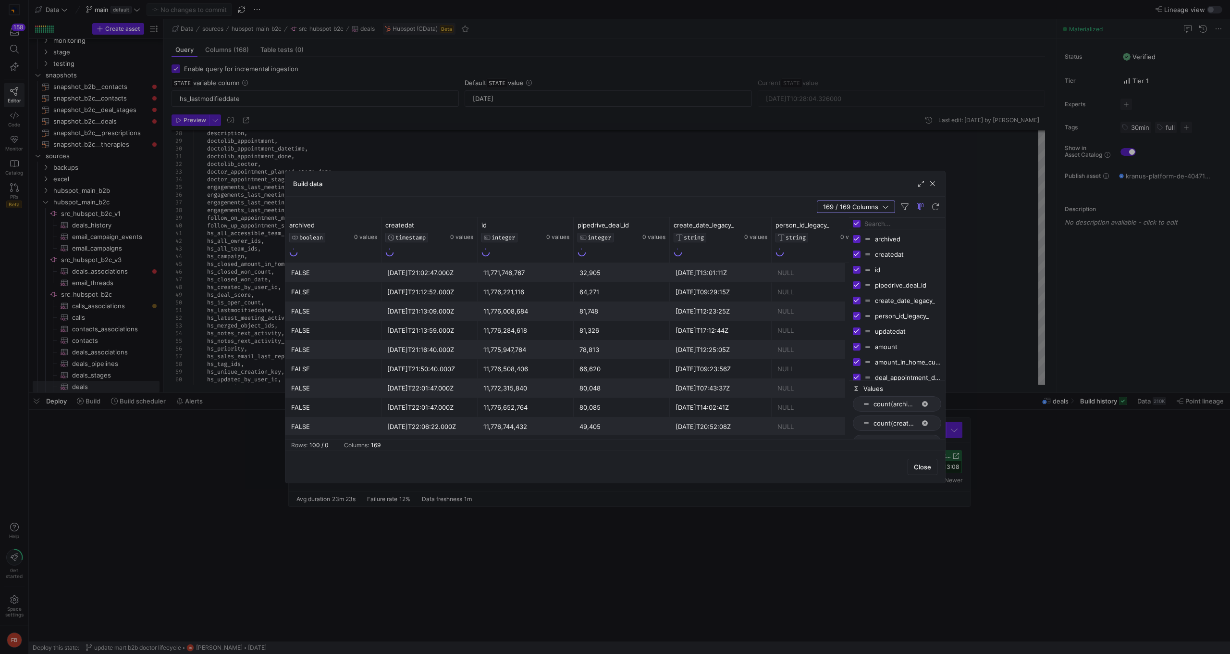
click at [854, 224] on input "Toggle Select All Columns" at bounding box center [857, 224] width 8 height 8
checkbox input "false"
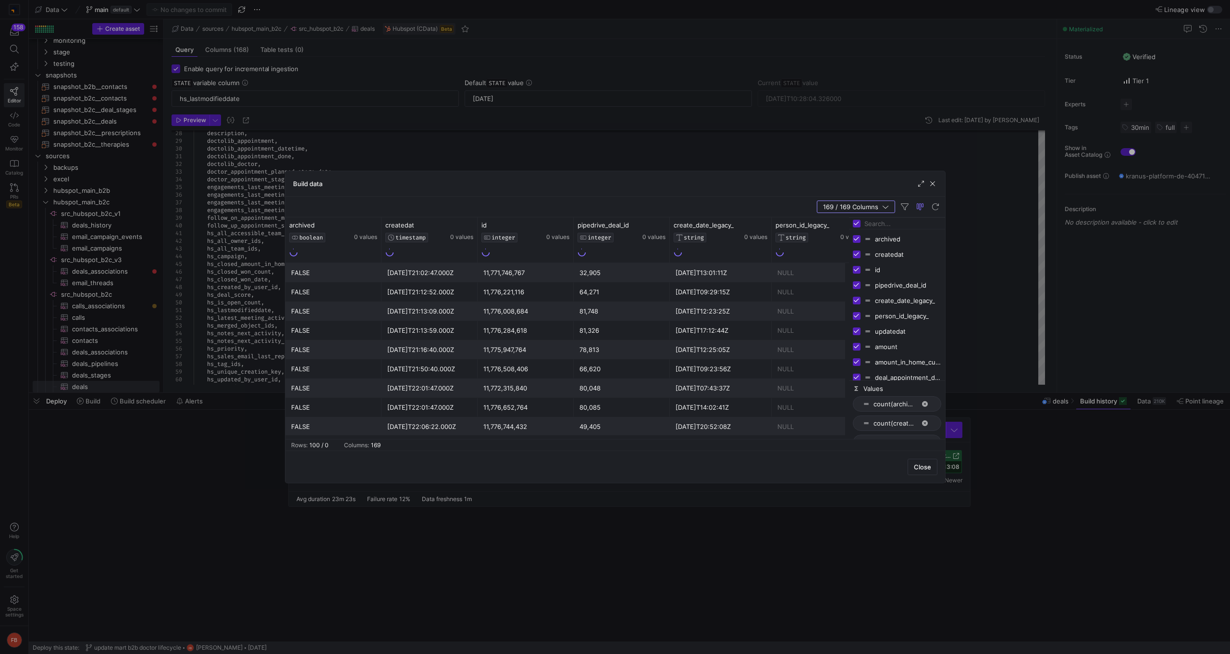
checkbox input "false"
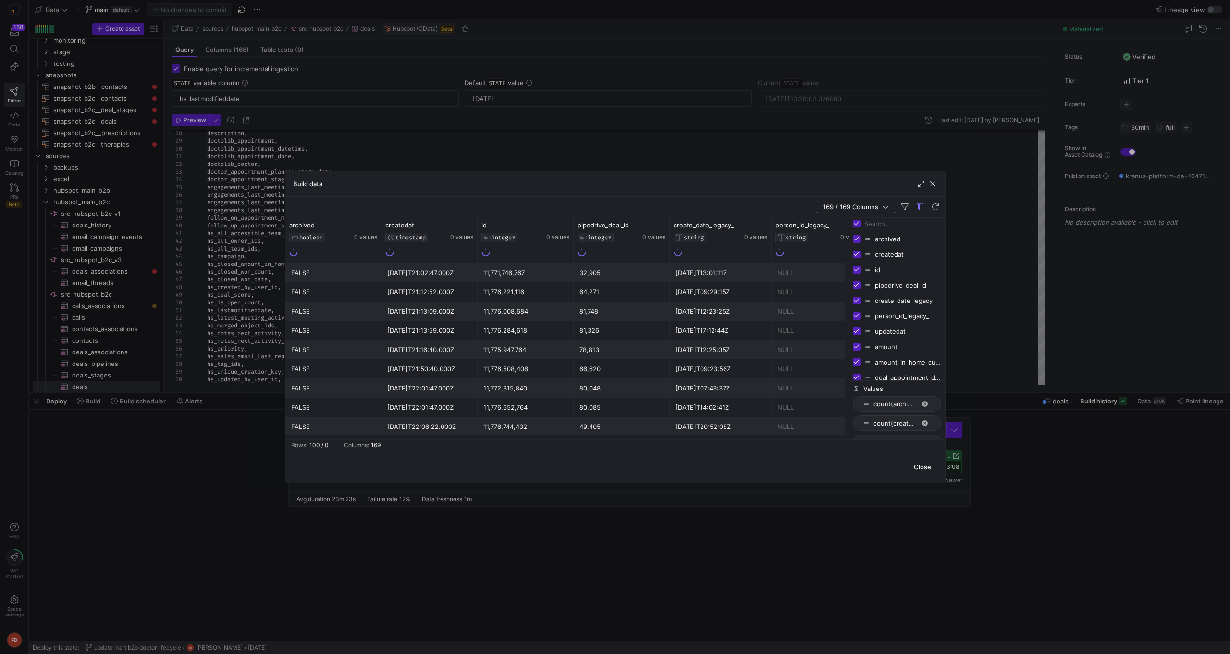
checkbox input "false"
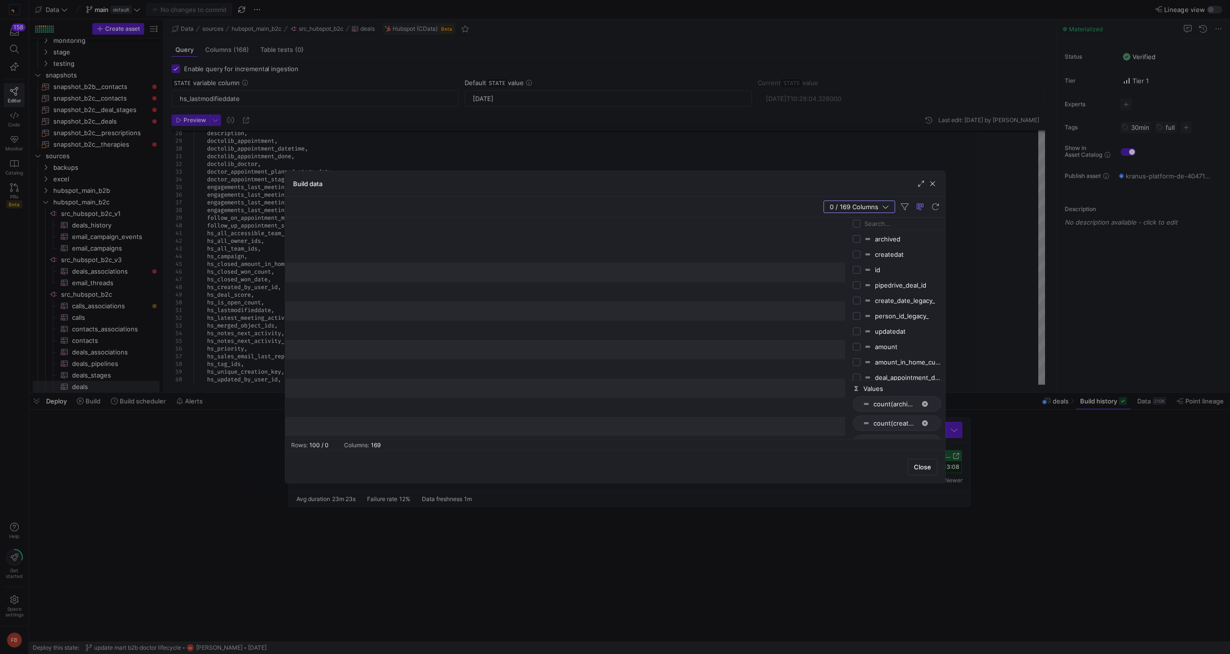
click at [869, 226] on input "Filter Columns Input" at bounding box center [903, 223] width 77 height 19
type input "won_date"
click at [856, 241] on input "Press SPACE to toggle visibility (hidden)" at bounding box center [857, 239] width 8 height 8
checkbox input "true"
checkbox input "false"
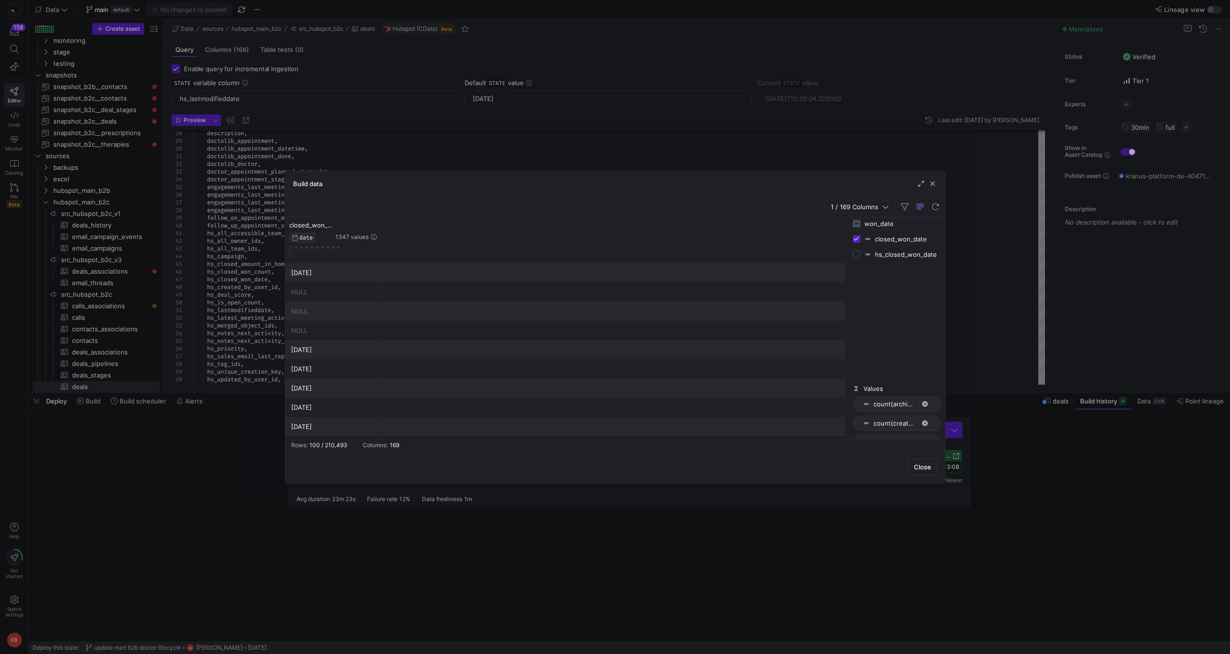
click at [859, 257] on input "Press SPACE to toggle visibility (hidden)" at bounding box center [857, 254] width 8 height 8
checkbox input "true"
click at [371, 225] on icon at bounding box center [374, 224] width 6 height 1
click at [602, 210] on div "2 / 169 Columns" at bounding box center [615, 207] width 660 height 21
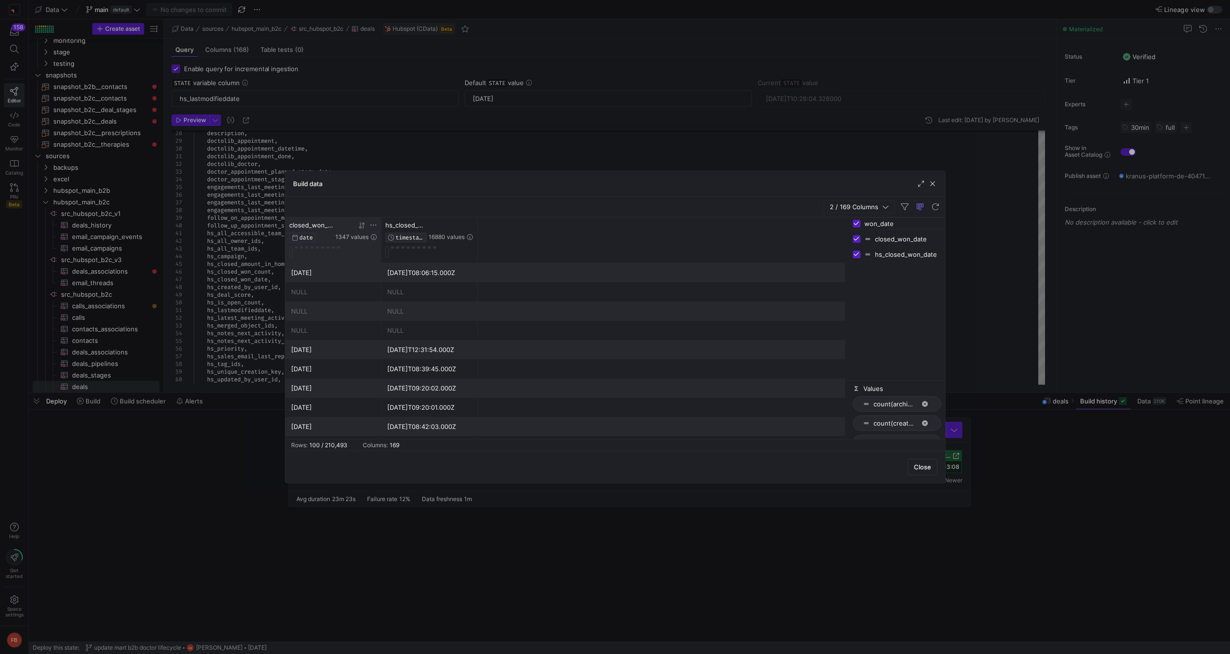
click at [376, 223] on icon at bounding box center [374, 225] width 8 height 8
click at [421, 299] on span "1" at bounding box center [419, 301] width 12 height 12
click at [456, 379] on span "Apply" at bounding box center [454, 379] width 17 height 8
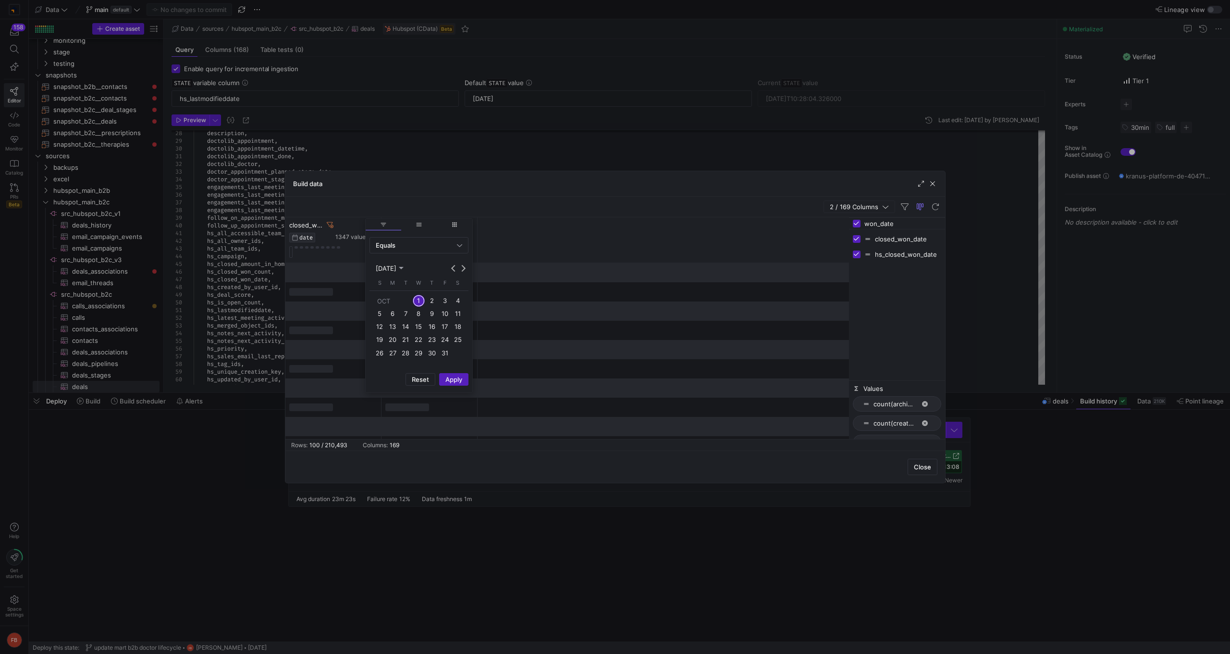
click at [576, 242] on div "closed_won_date DATE 1347 values hs_closed_won_date TIMESTAMP 16880 values" at bounding box center [567, 240] width 564 height 46
drag, startPoint x: 381, startPoint y: 236, endPoint x: 409, endPoint y: 245, distance: 29.9
click at [409, 245] on div at bounding box center [410, 239] width 4 height 45
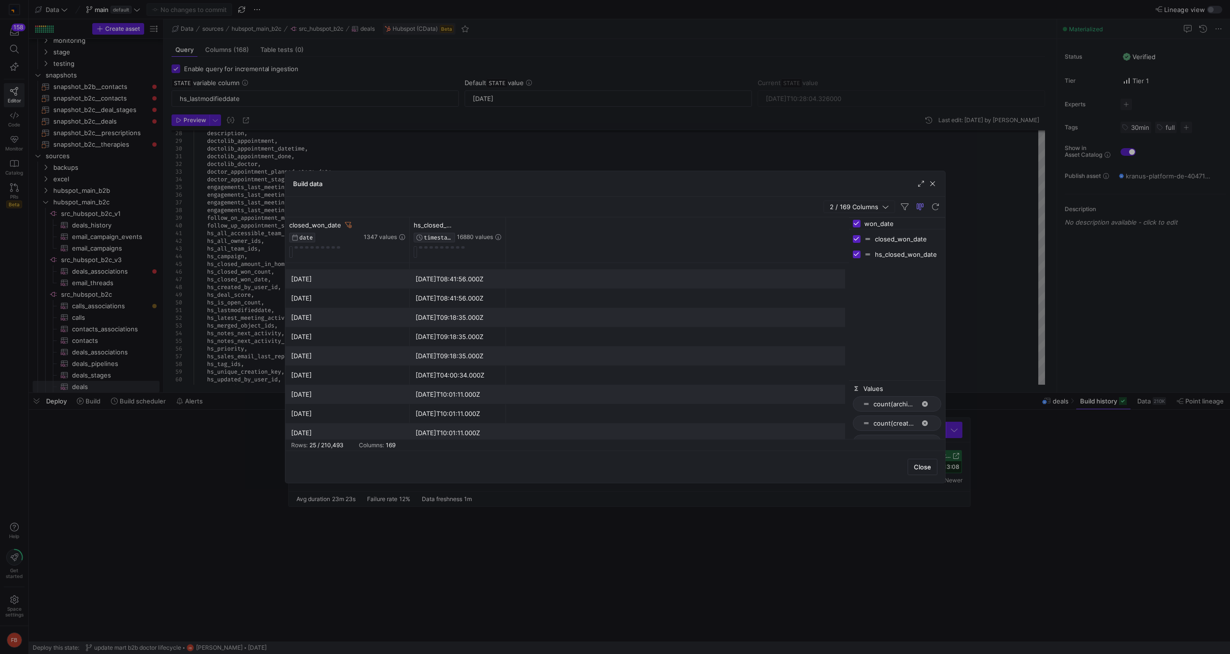
scroll to position [305, 0]
click at [937, 185] on div "Build data" at bounding box center [615, 183] width 660 height 25
click at [935, 183] on span "button" at bounding box center [933, 184] width 10 height 10
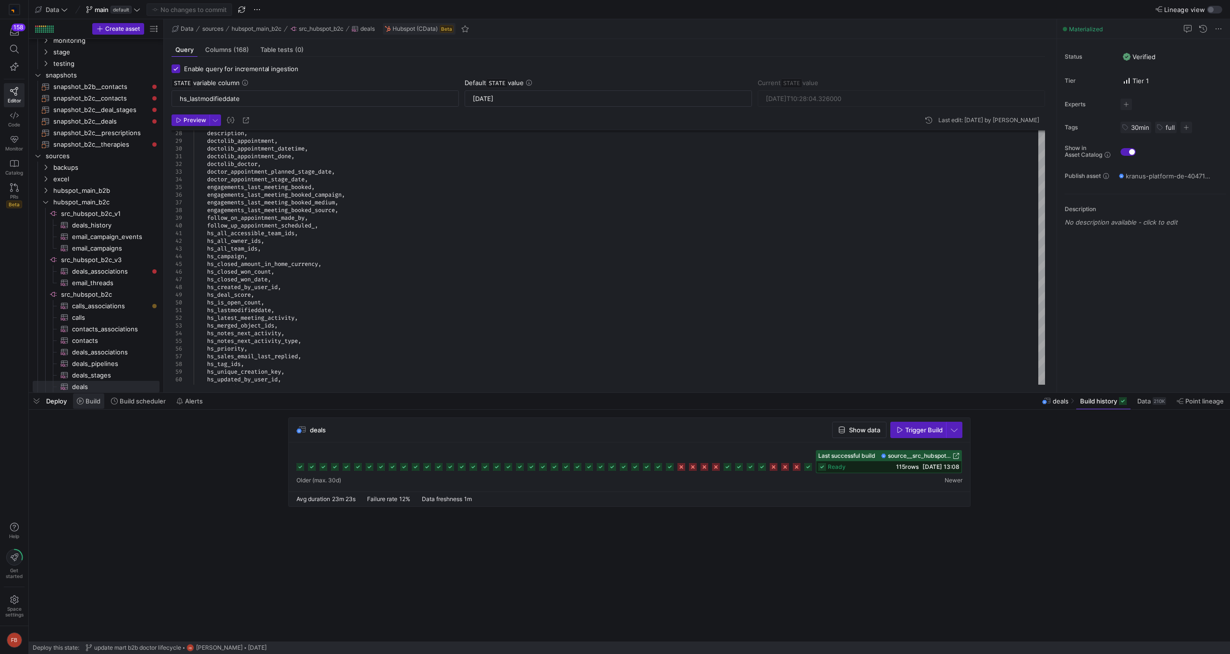
click at [95, 403] on span "Build" at bounding box center [93, 401] width 15 height 8
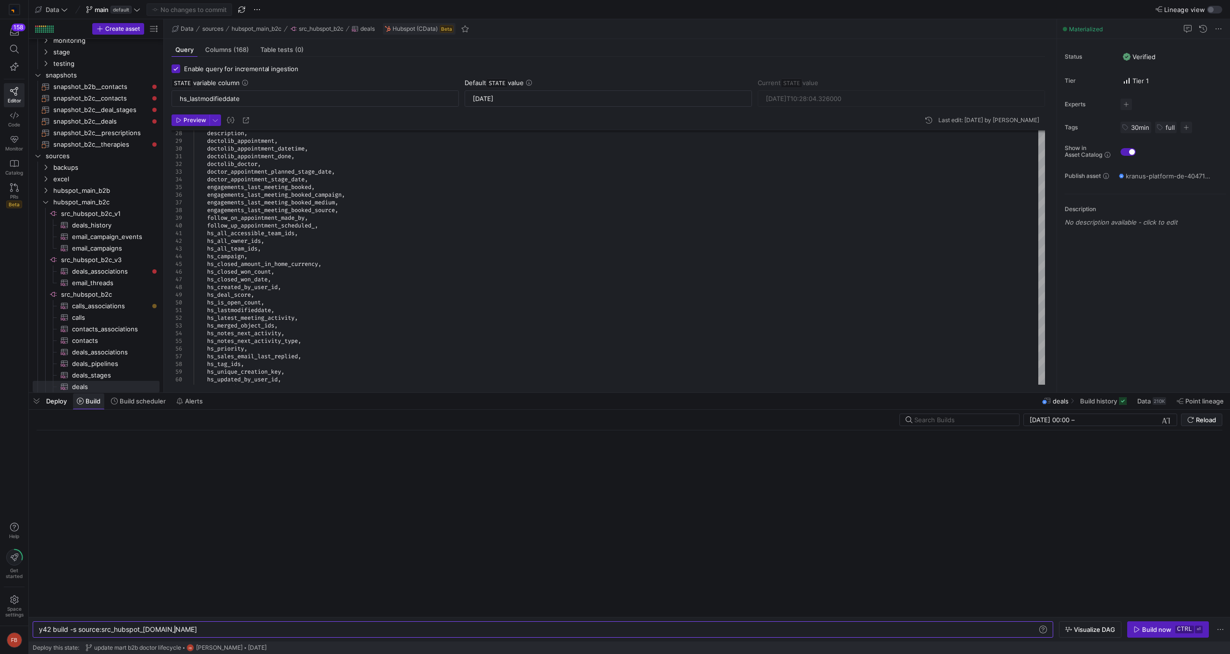
scroll to position [0, 135]
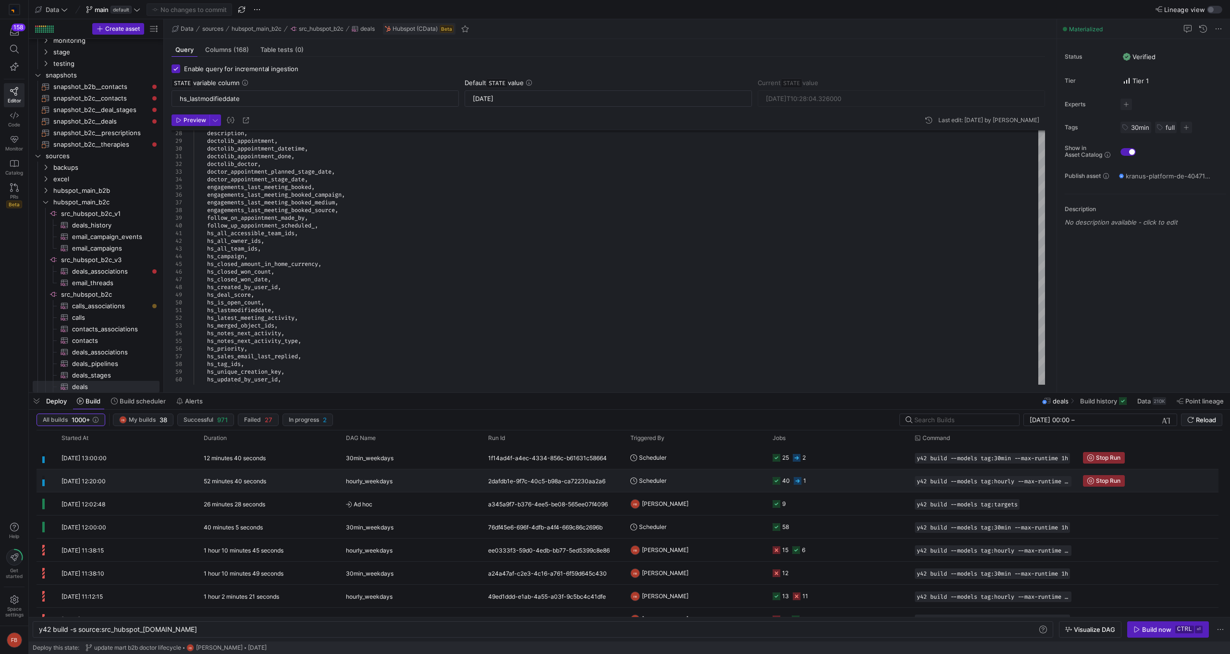
click at [347, 481] on span "hourly_weekdays" at bounding box center [369, 481] width 47 height 23
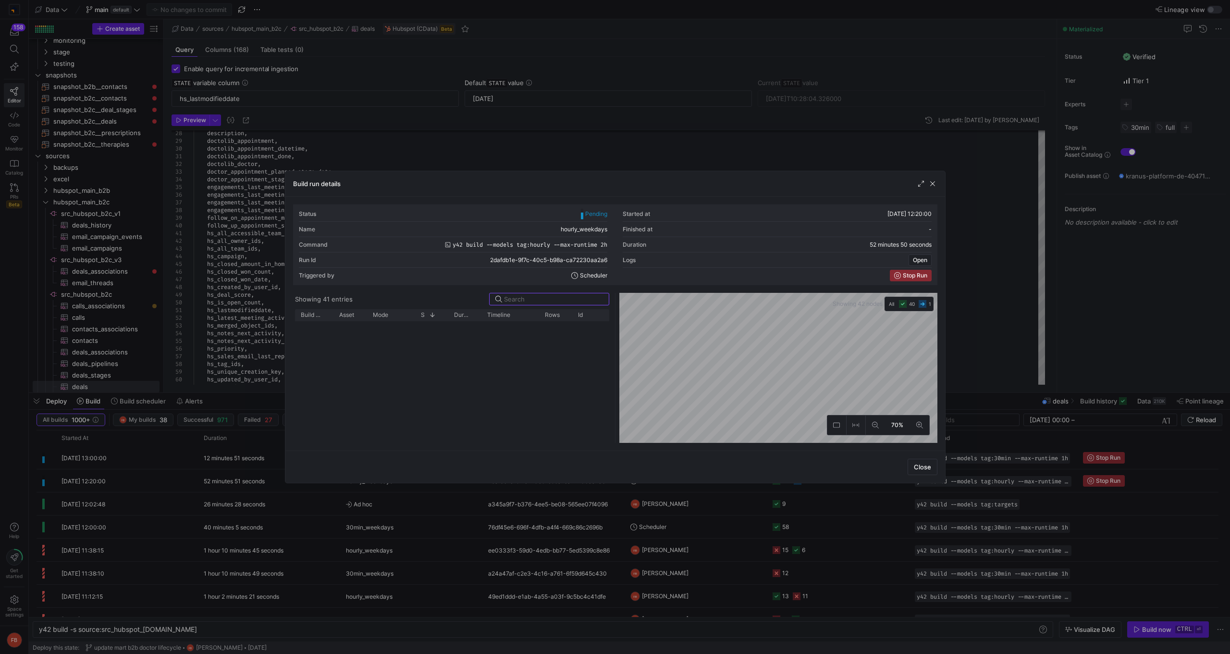
scroll to position [660, 0]
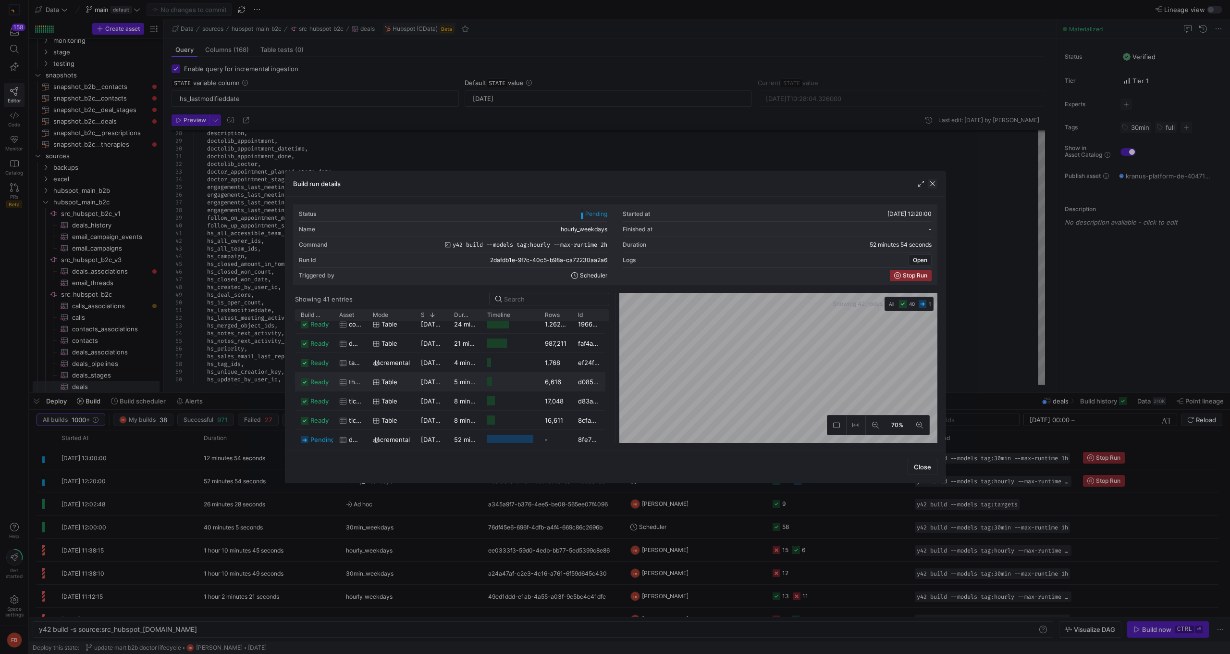
click at [930, 181] on span "button" at bounding box center [933, 184] width 10 height 10
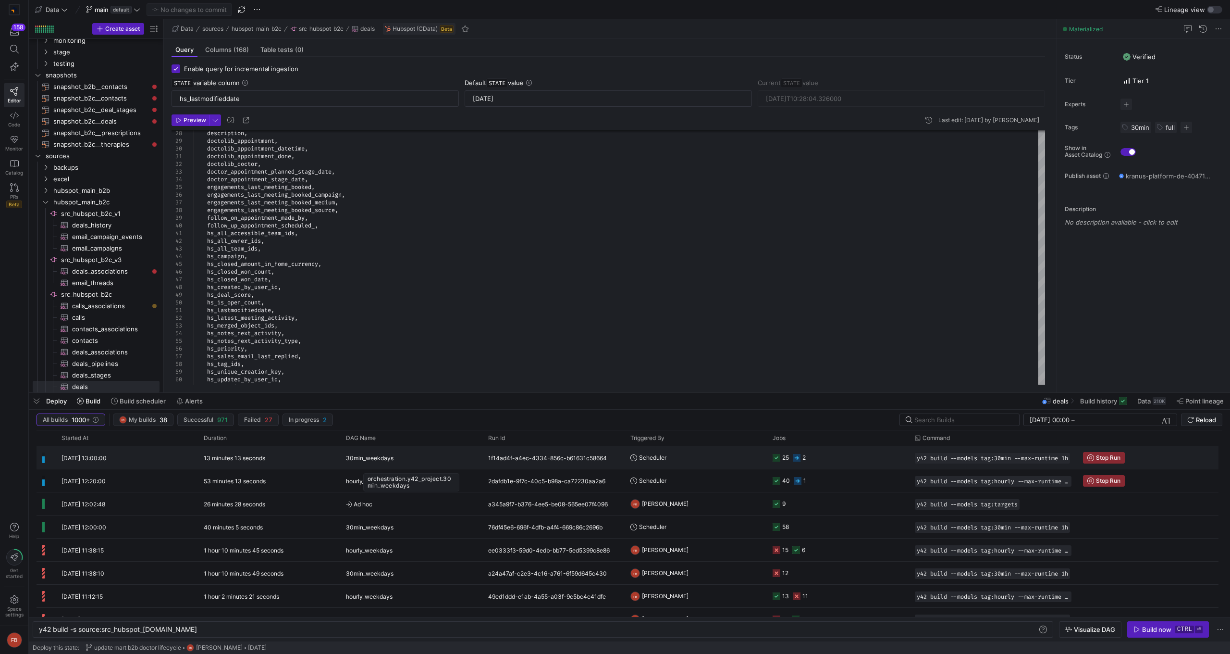
click at [348, 462] on span "30min_weekdays" at bounding box center [370, 457] width 48 height 23
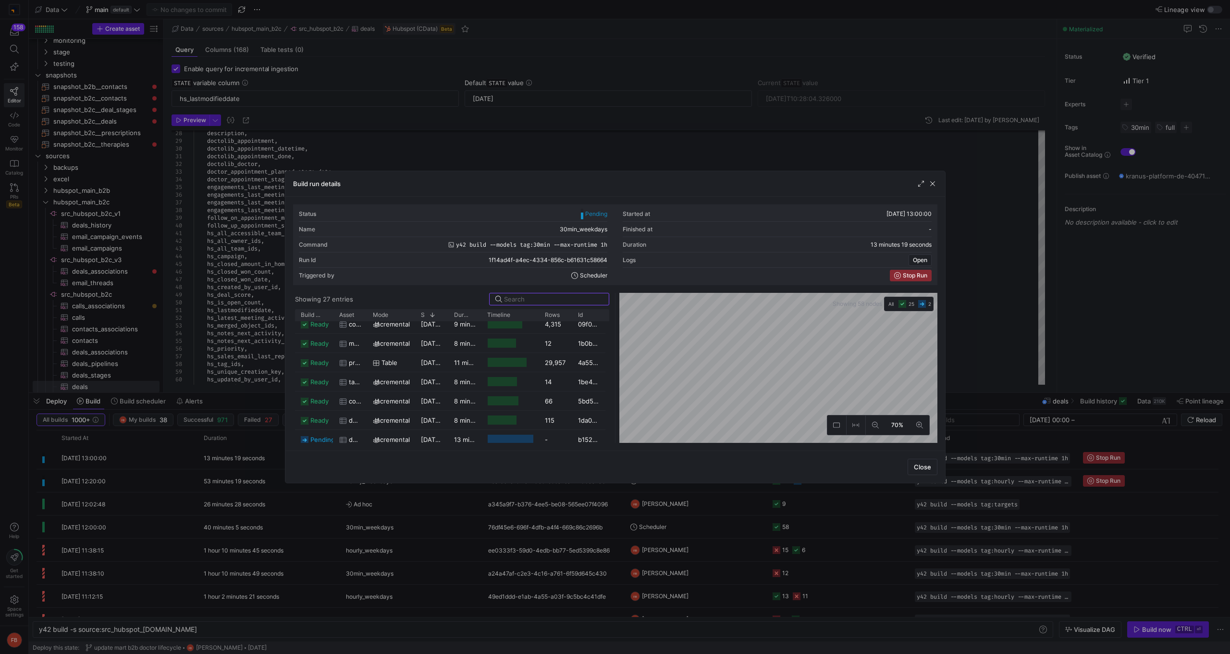
scroll to position [257, 0]
click at [917, 182] on span "button" at bounding box center [922, 184] width 10 height 10
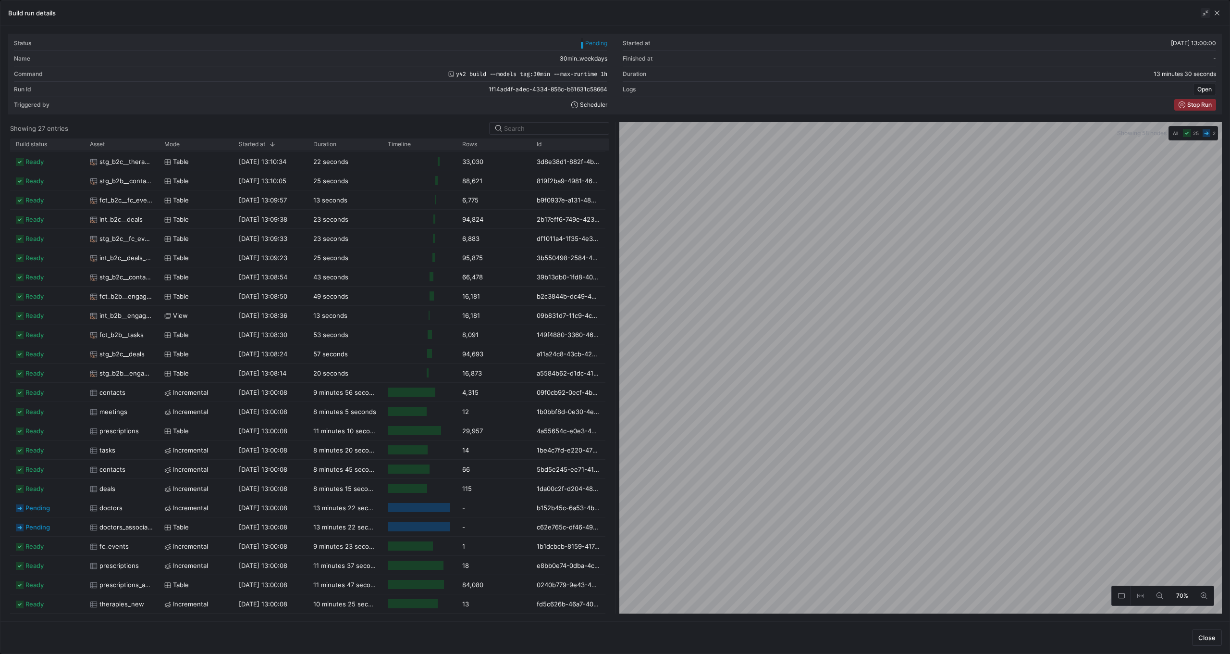
scroll to position [0, 0]
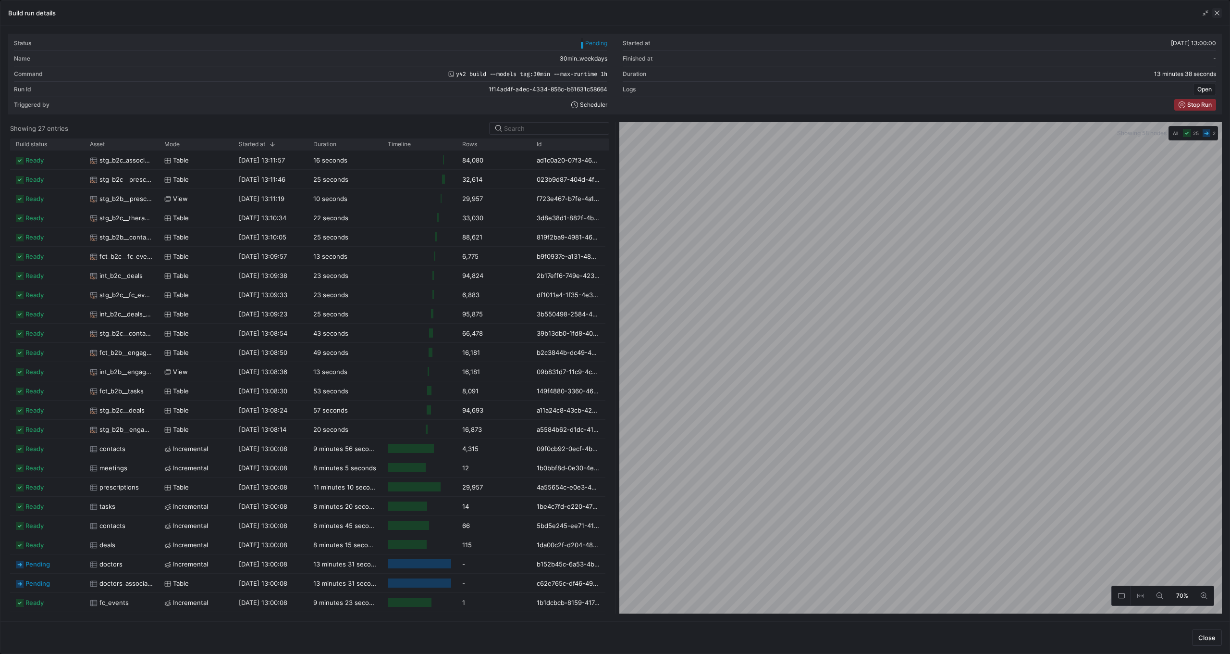
click at [1216, 15] on span "button" at bounding box center [1218, 13] width 10 height 10
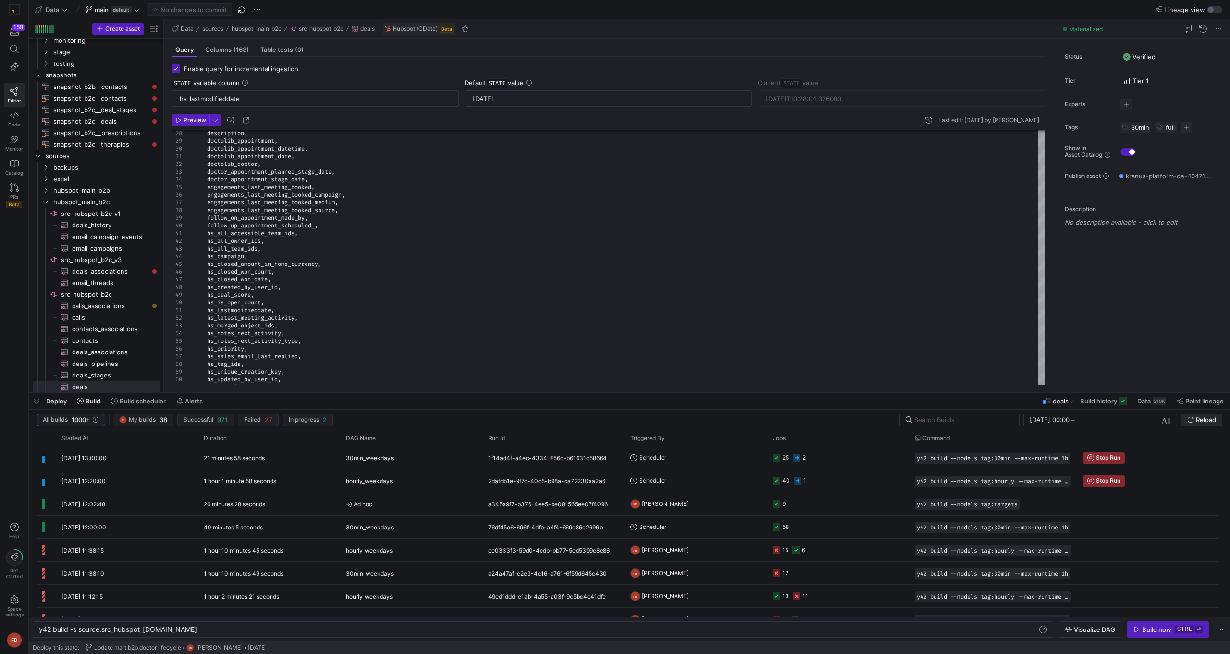
click at [1196, 418] on span "Reload" at bounding box center [1206, 420] width 20 height 8
click at [524, 480] on div "2dafdb1e-9f7c-40c5-b98a-ca72230aa2a6" at bounding box center [554, 480] width 142 height 23
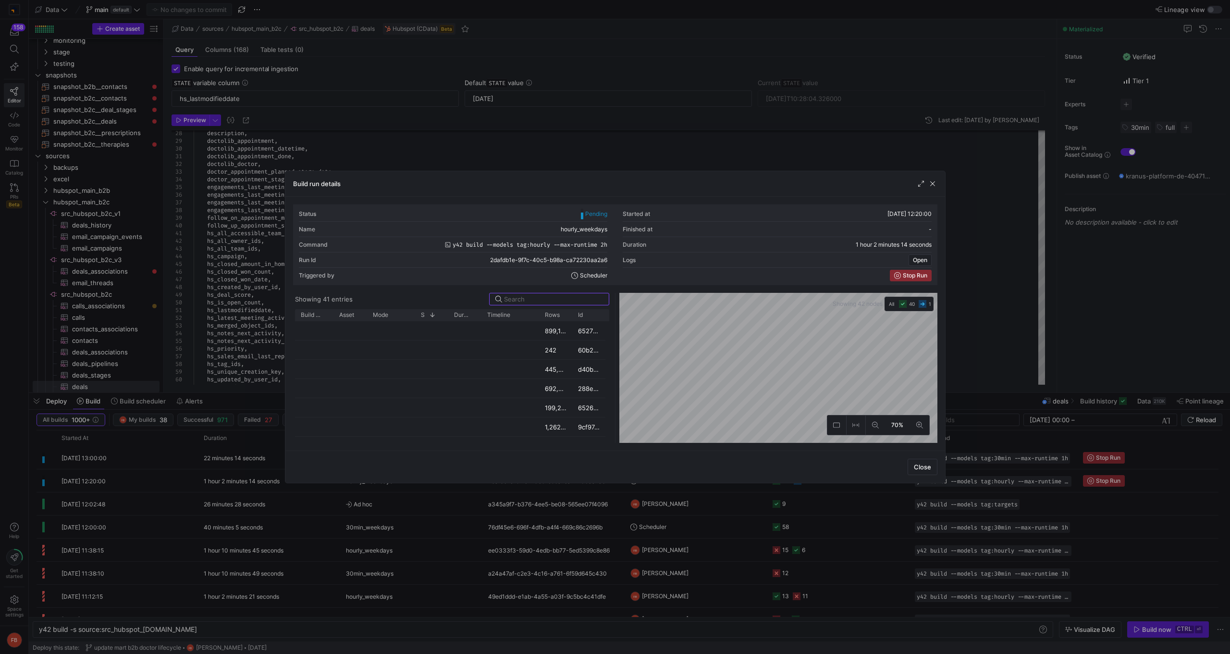
scroll to position [180, 0]
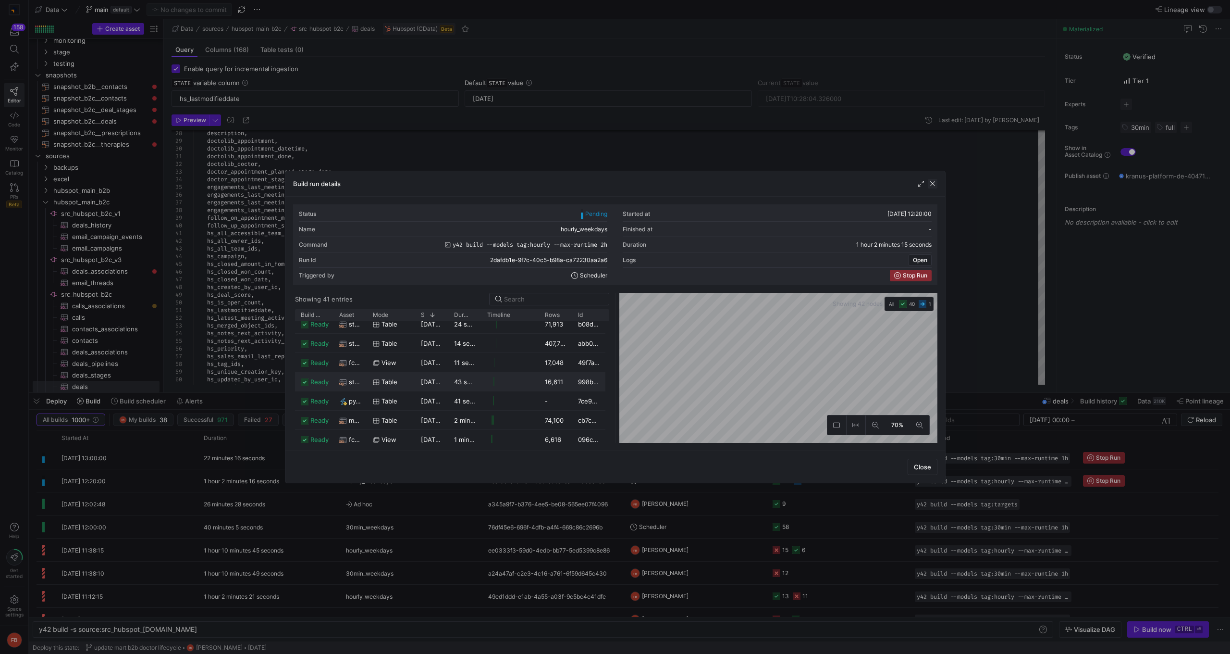
click at [931, 184] on span "button" at bounding box center [933, 184] width 10 height 10
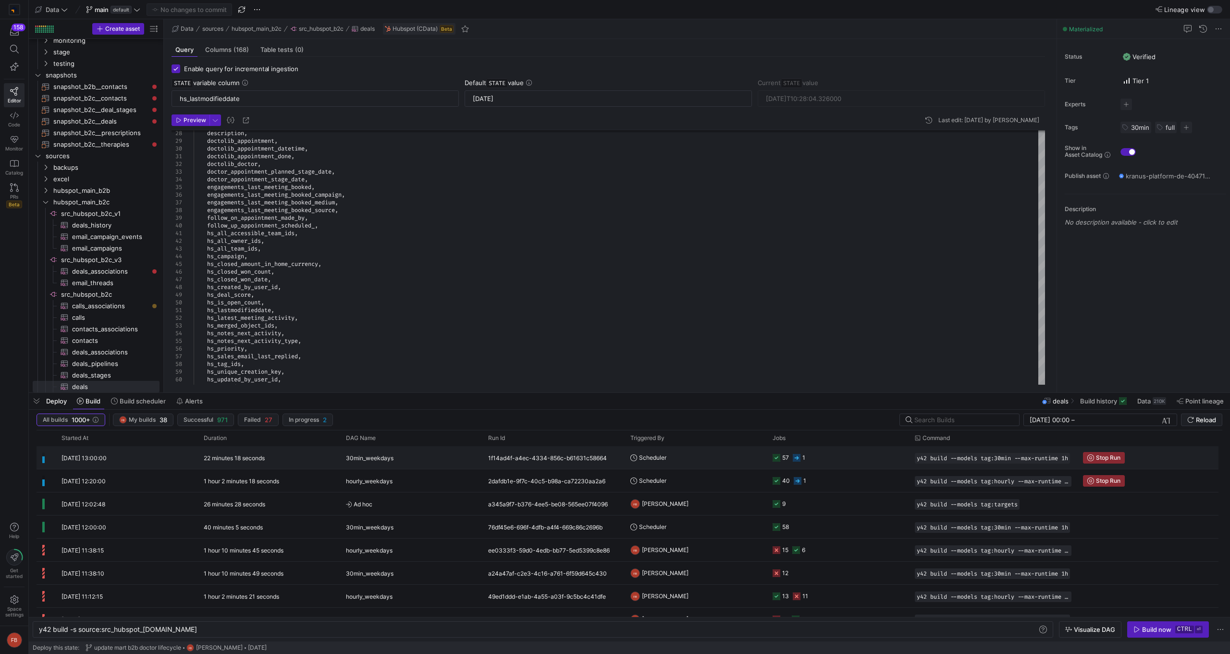
click at [548, 458] on div "1f14ad4f-a4ec-4334-856c-b61631c58664" at bounding box center [554, 457] width 142 height 23
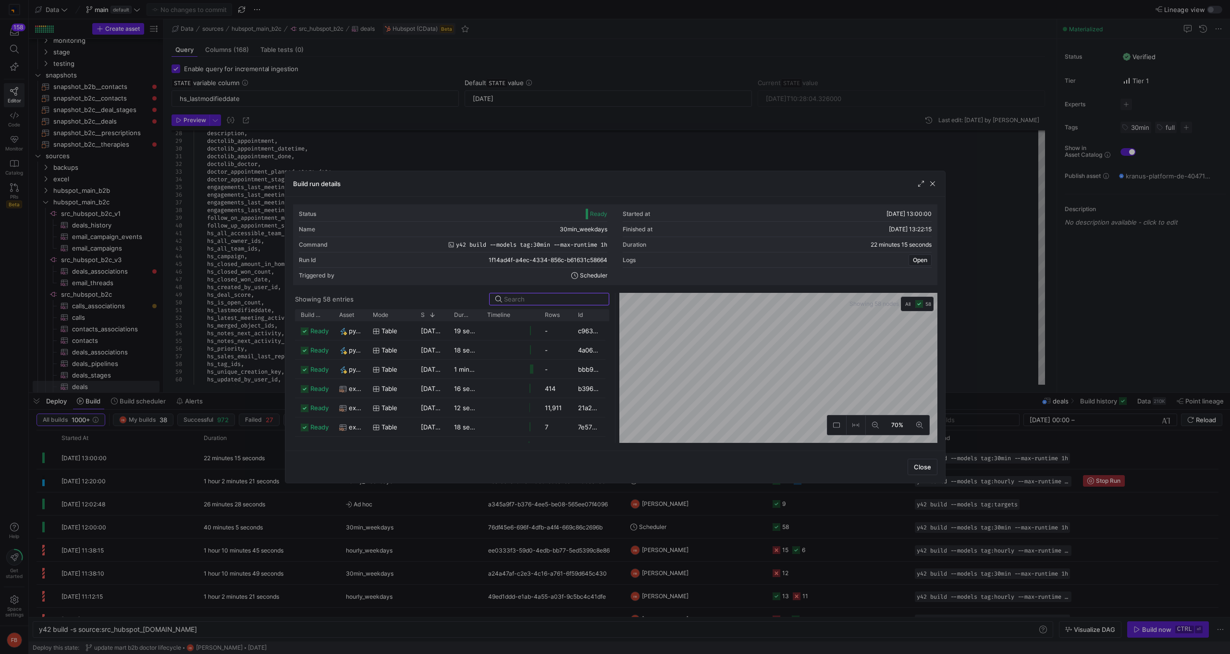
click at [915, 182] on div "Build run details" at bounding box center [615, 183] width 660 height 25
click at [919, 184] on span "button" at bounding box center [922, 184] width 10 height 10
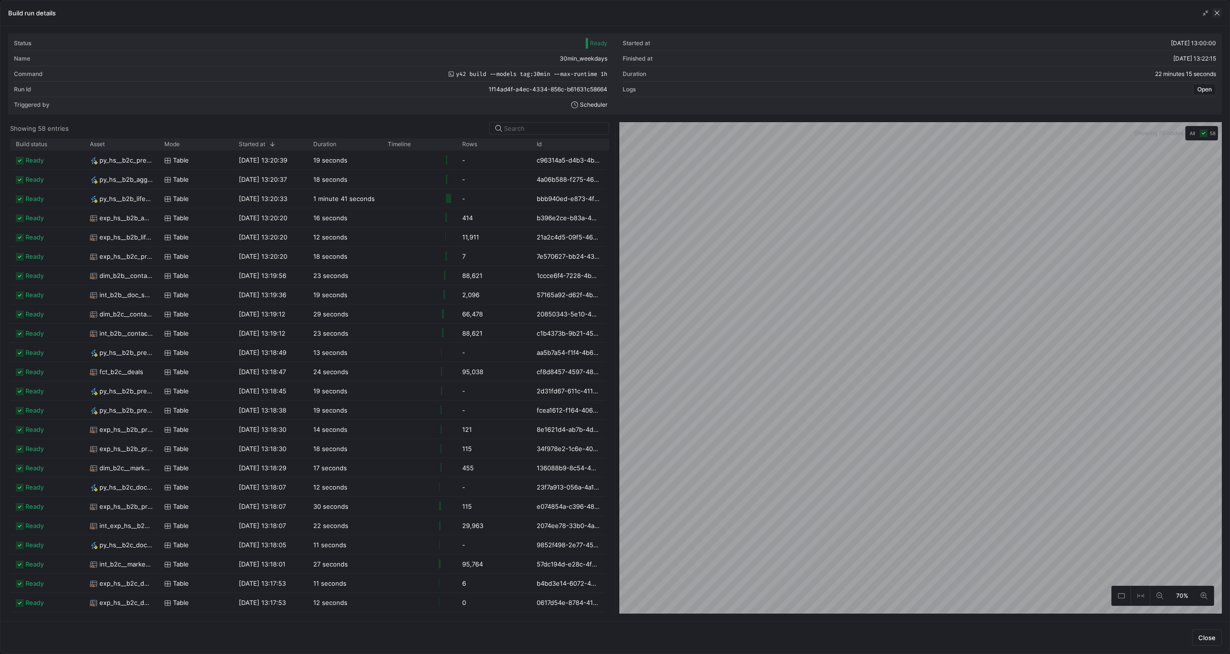
click at [1215, 16] on span "button" at bounding box center [1218, 13] width 10 height 10
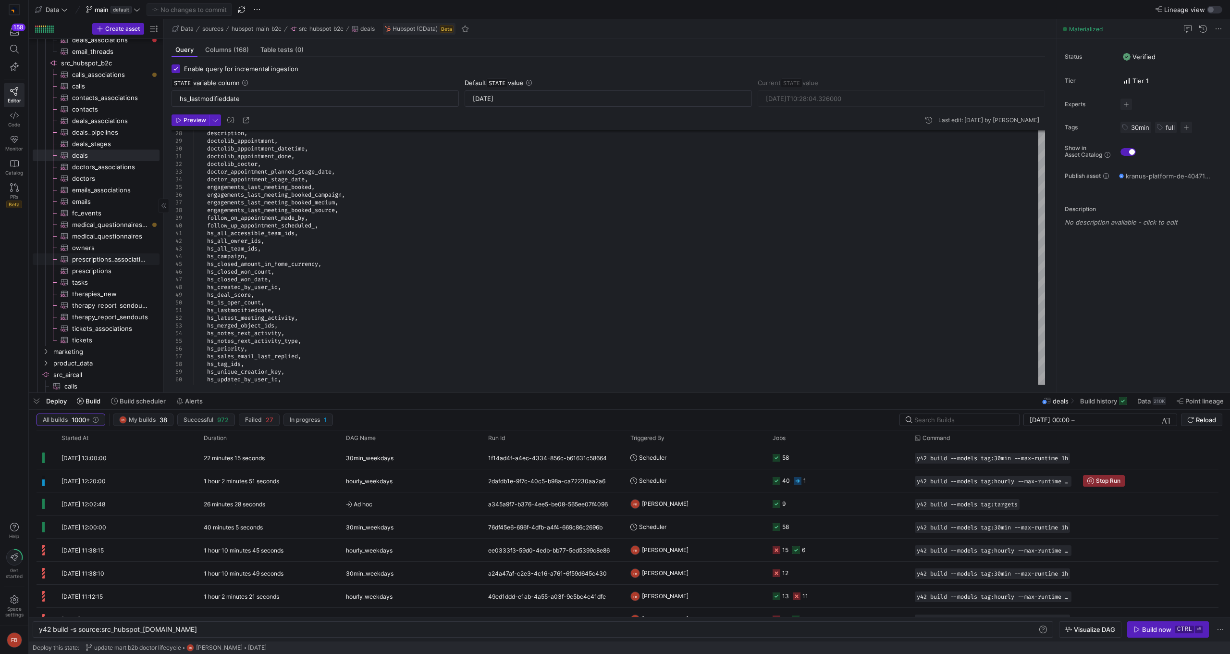
scroll to position [593, 0]
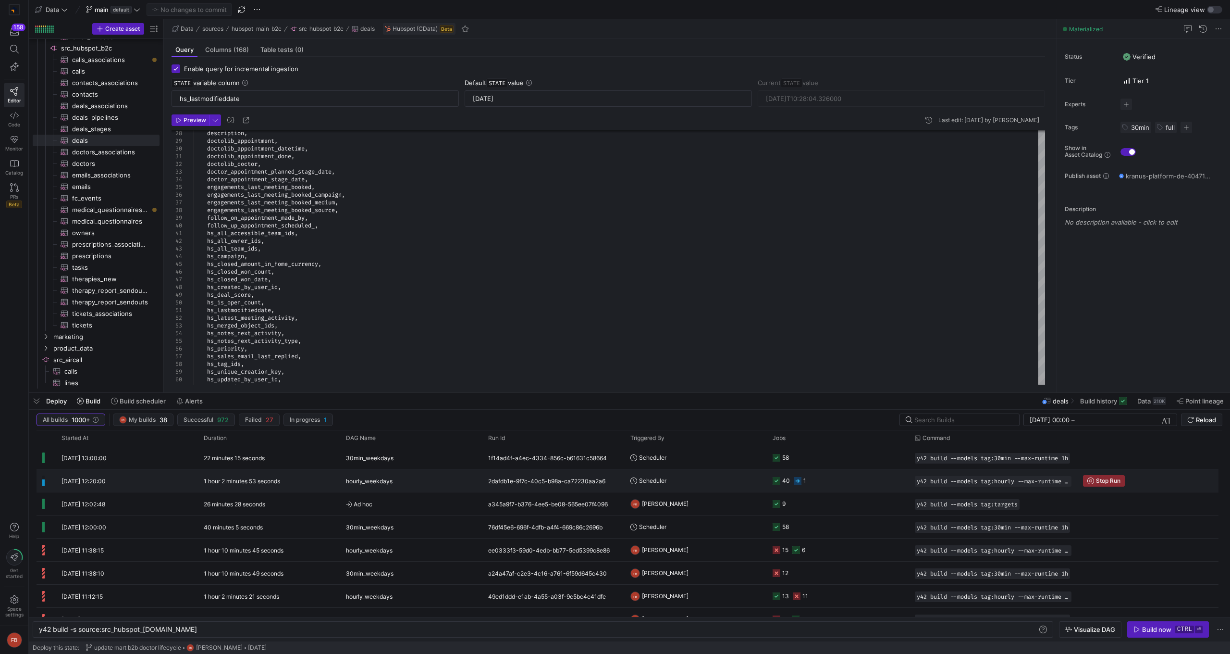
click at [237, 480] on y42-duration "1 hour 2 minutes 53 seconds" at bounding box center [242, 480] width 76 height 7
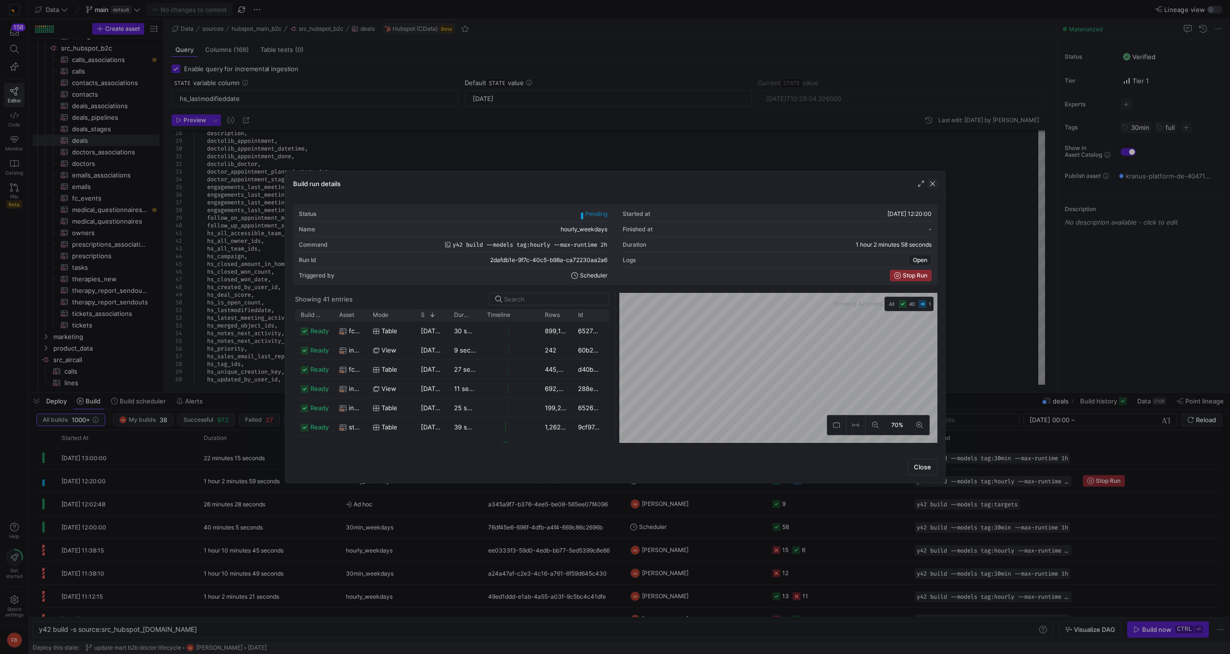
click at [931, 185] on span "button" at bounding box center [933, 184] width 10 height 10
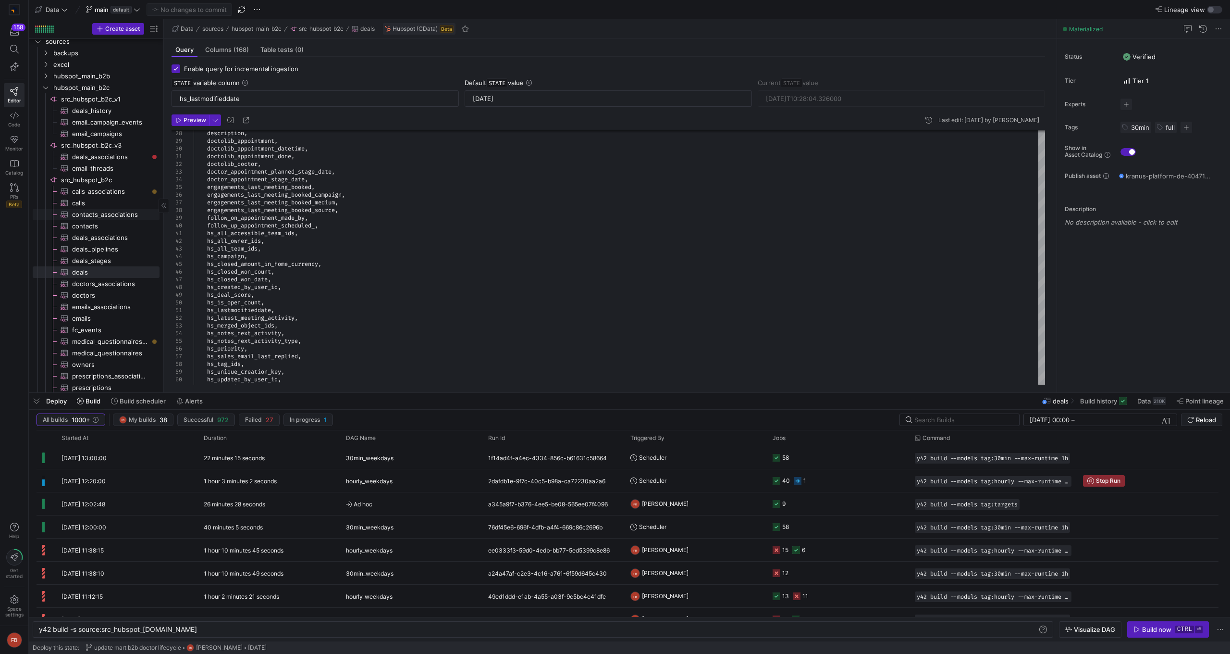
scroll to position [464, 0]
click at [99, 111] on span "deals_history​​​​​​​​​" at bounding box center [110, 111] width 76 height 11
type input "timestamp"
type input "[DATE]T09:49:54.397000"
type textarea "select dealid, propertyname, value, timestamp, source, sourceid, sourcevid from…"
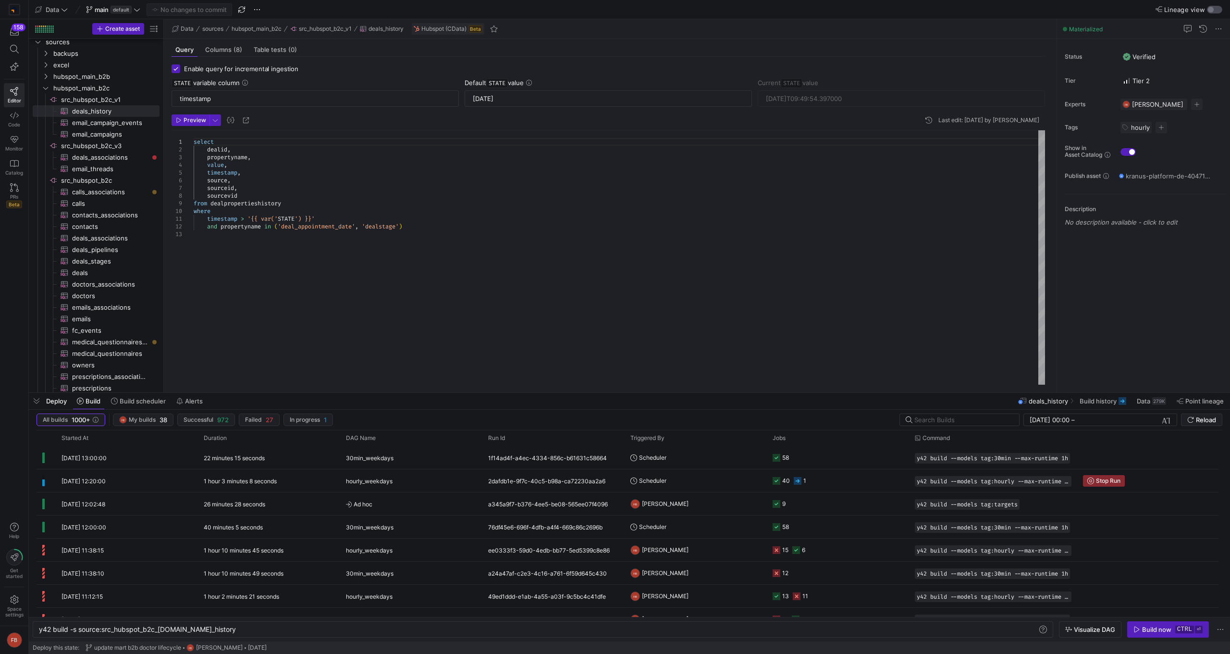
click at [1209, 9] on div "button" at bounding box center [1211, 10] width 6 height 6
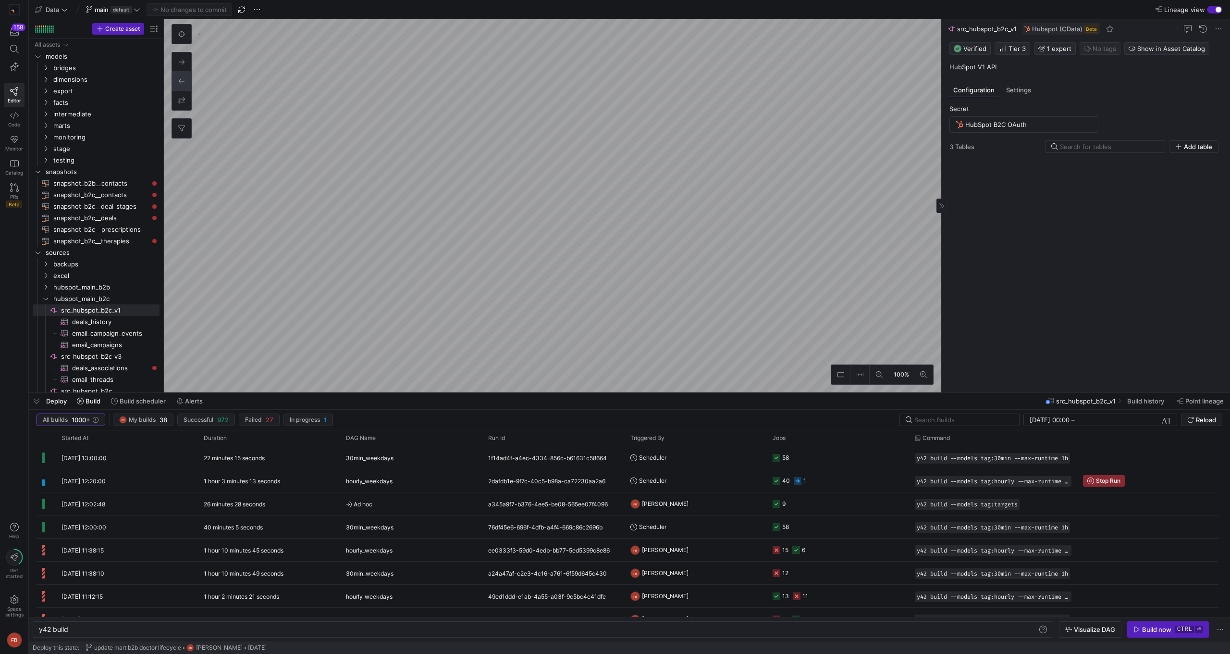
scroll to position [0, 29]
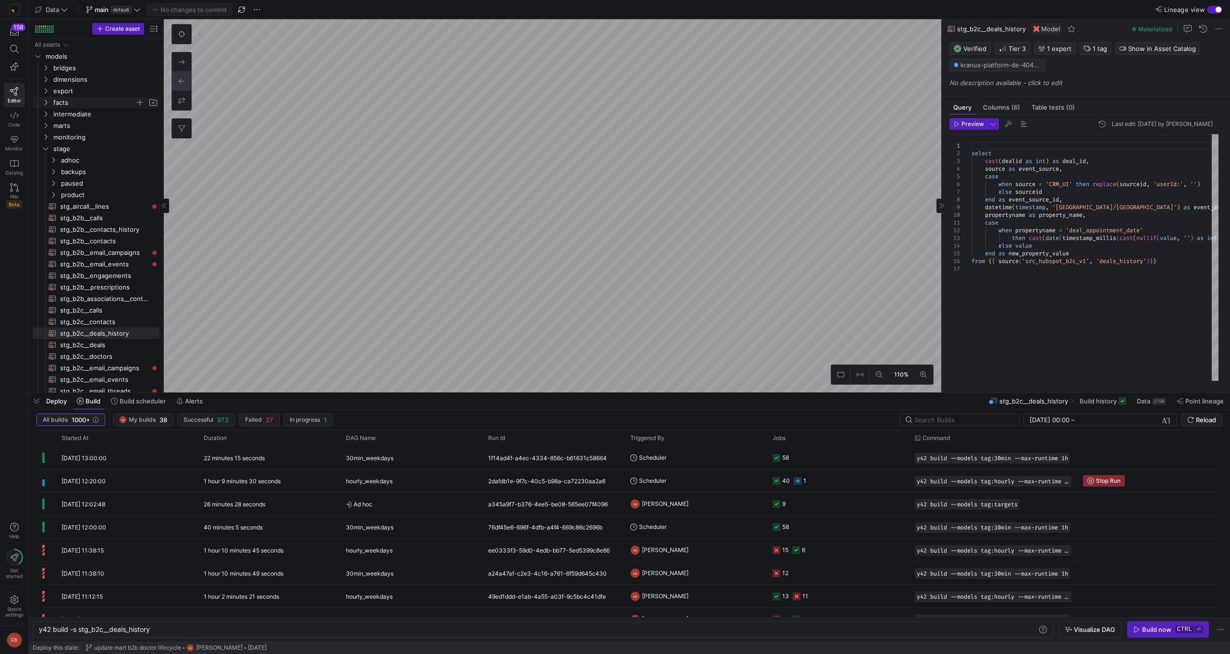
click at [48, 99] on icon "Press SPACE to select this row." at bounding box center [45, 102] width 7 height 6
click at [111, 173] on span "fct_b2b__emails​​​​​​​​​​" at bounding box center [104, 171] width 88 height 11
type textarea "y42 build -s fct_b2b__emails"
type textarea "{{ config(materialized = 'table') }} select -- ID [DOMAIN_NAME] as email_id, [D…"
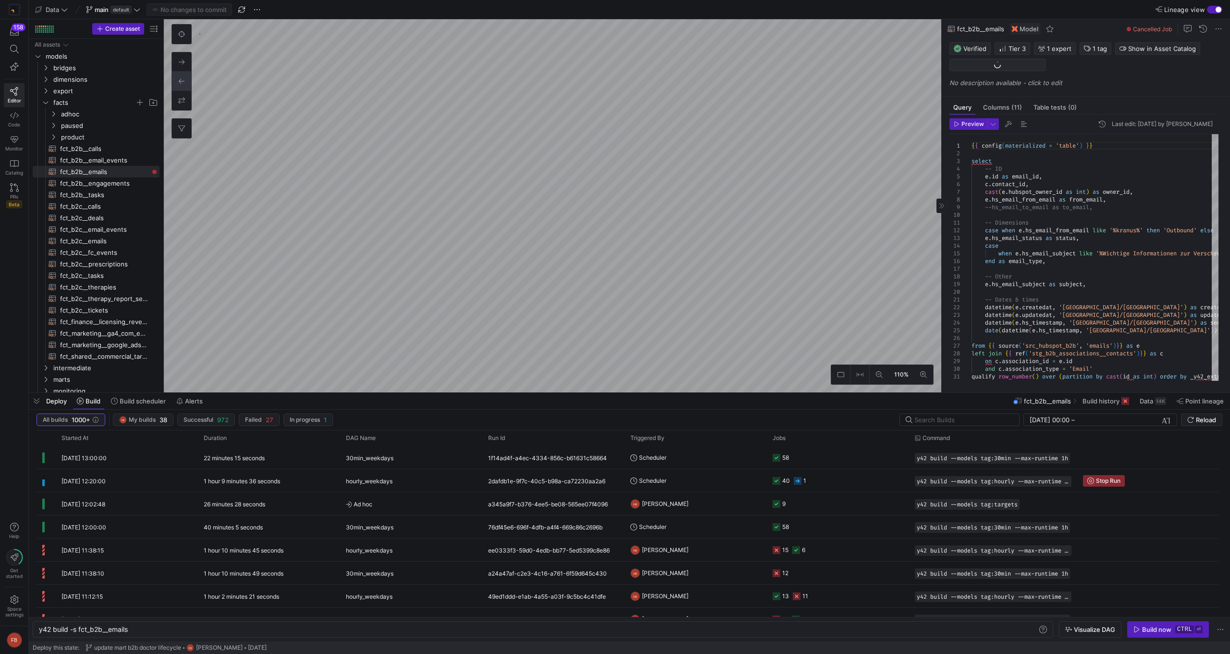
click at [1211, 11] on div "button" at bounding box center [1214, 10] width 15 height 8
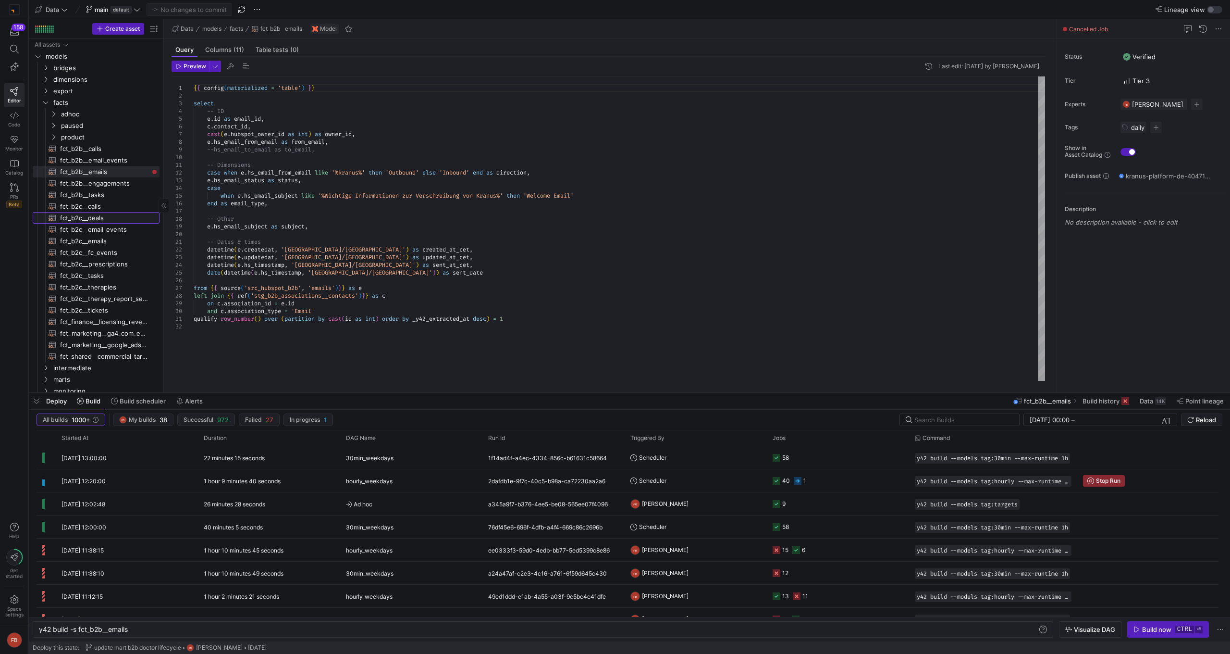
click at [106, 217] on span "fct_b2c__deals​​​​​​​​​​" at bounding box center [104, 217] width 88 height 11
type textarea "y42 build -s fct_b2c__deals"
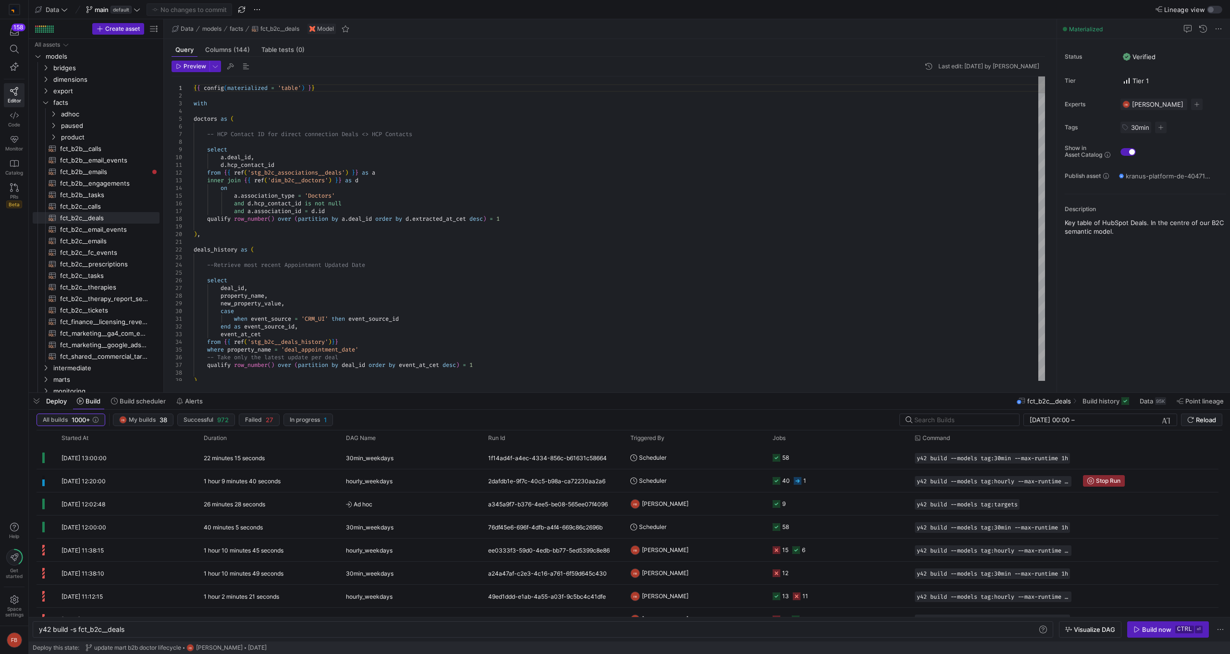
type textarea "d.hcp_contact_id from {{ ref('stg_b2c_associations__deals') }} as a inner join …"
type textarea "h"
type textarea "deals_history as ( --Retrieve most recent Appointment Updated Date select deal_…"
type textarea "history"
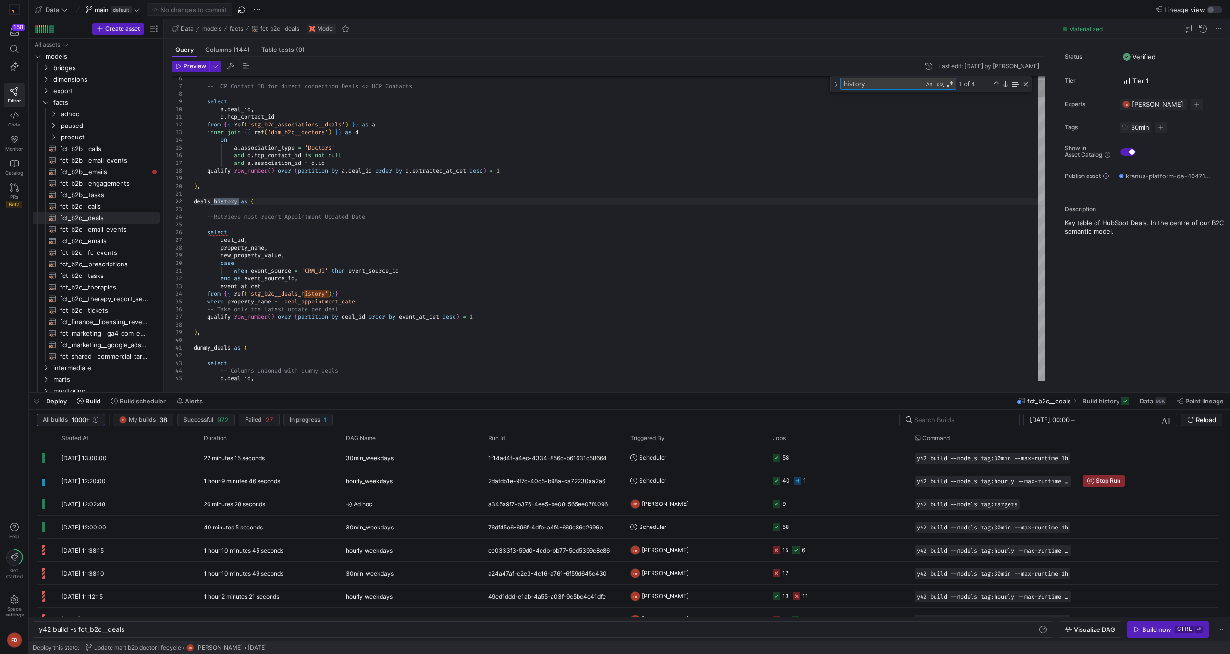
scroll to position [0, 29]
type textarea "history"
click at [547, 482] on div "2dafdb1e-9f7c-40c5-b98a-ca72230aa2a6" at bounding box center [554, 480] width 142 height 23
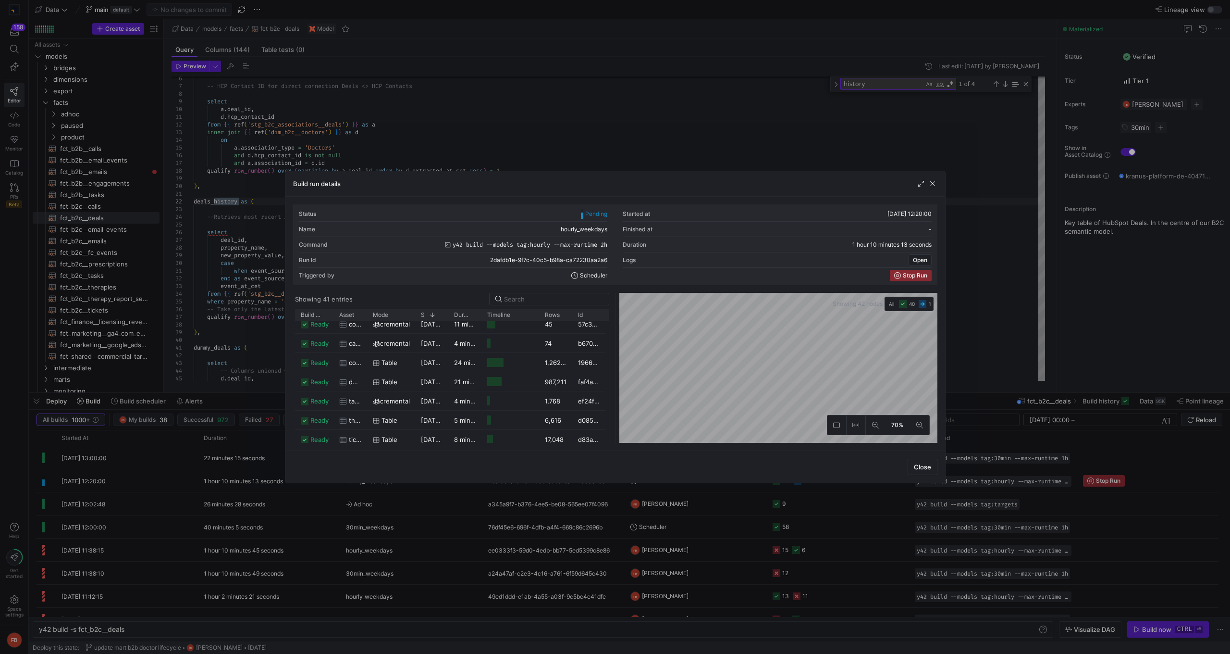
scroll to position [667, 0]
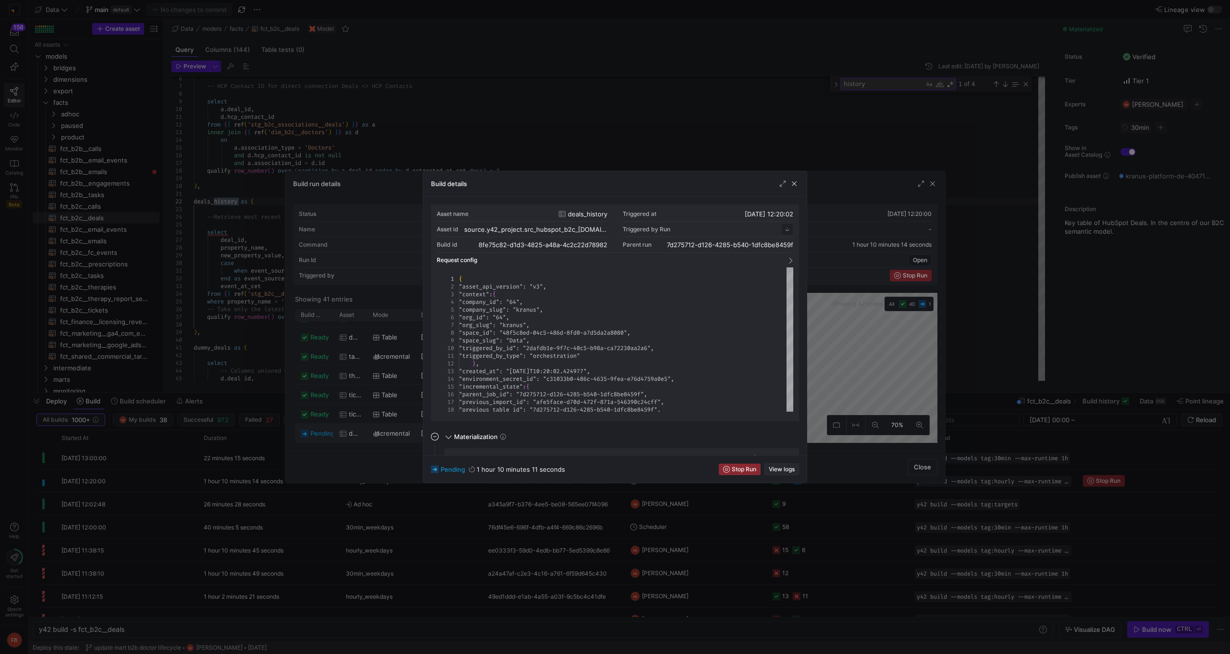
click at [769, 471] on span "View logs" at bounding box center [782, 469] width 26 height 7
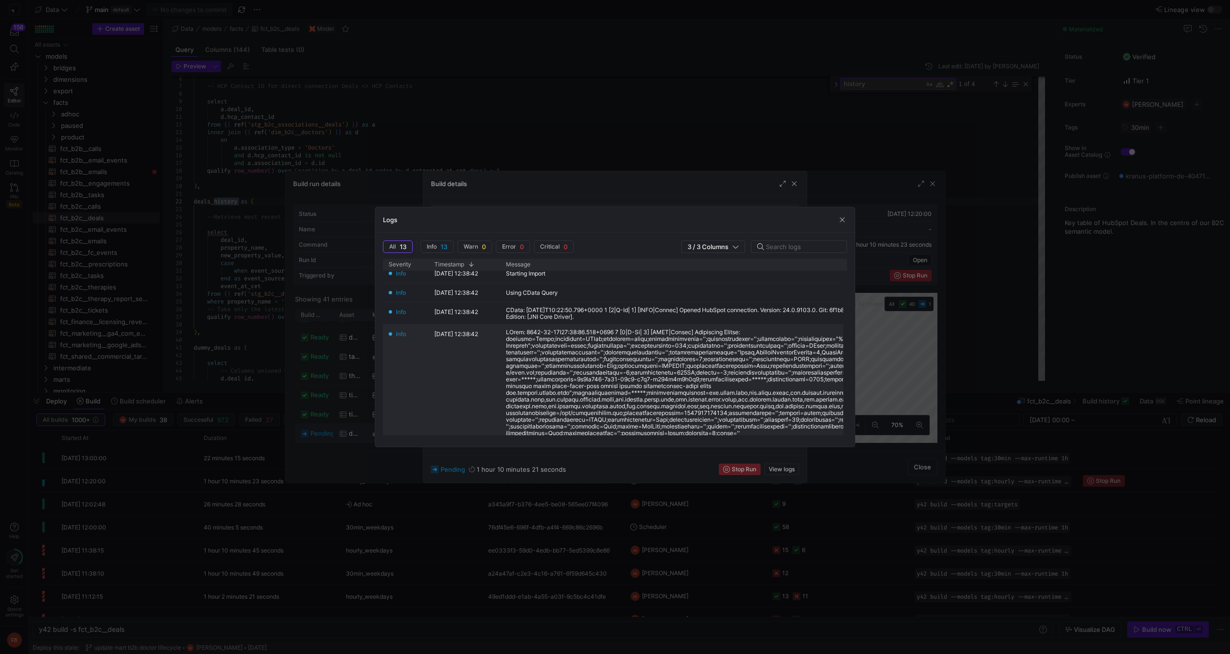
scroll to position [194, 0]
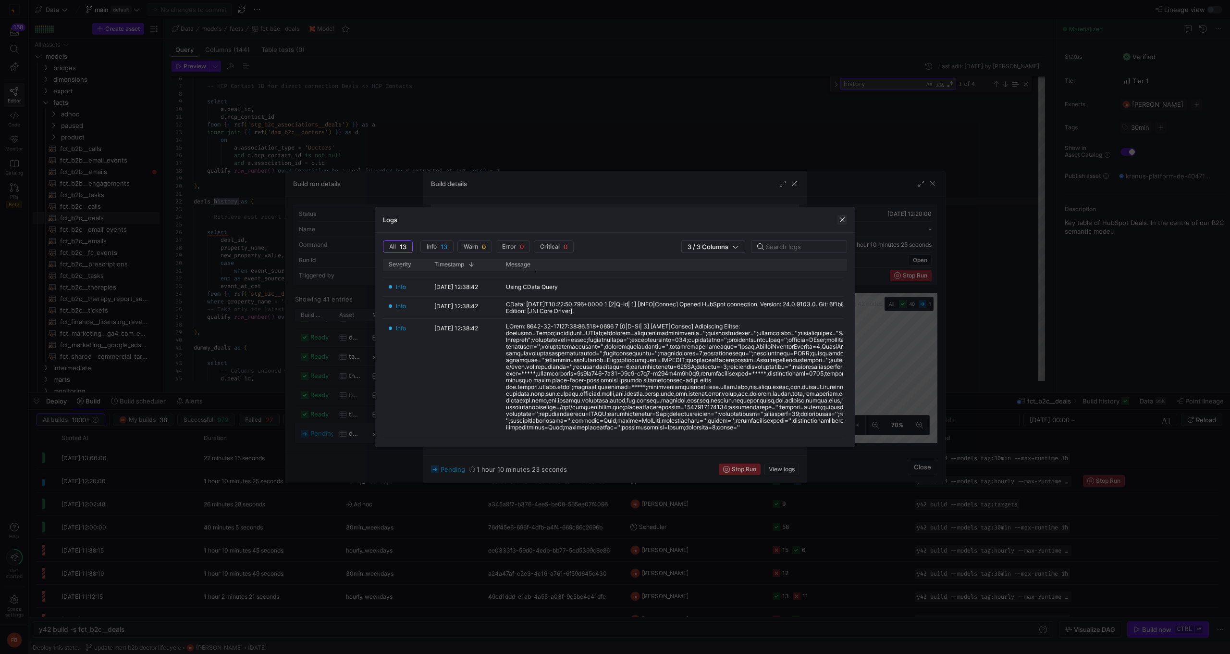
click at [842, 219] on span "button" at bounding box center [843, 220] width 10 height 10
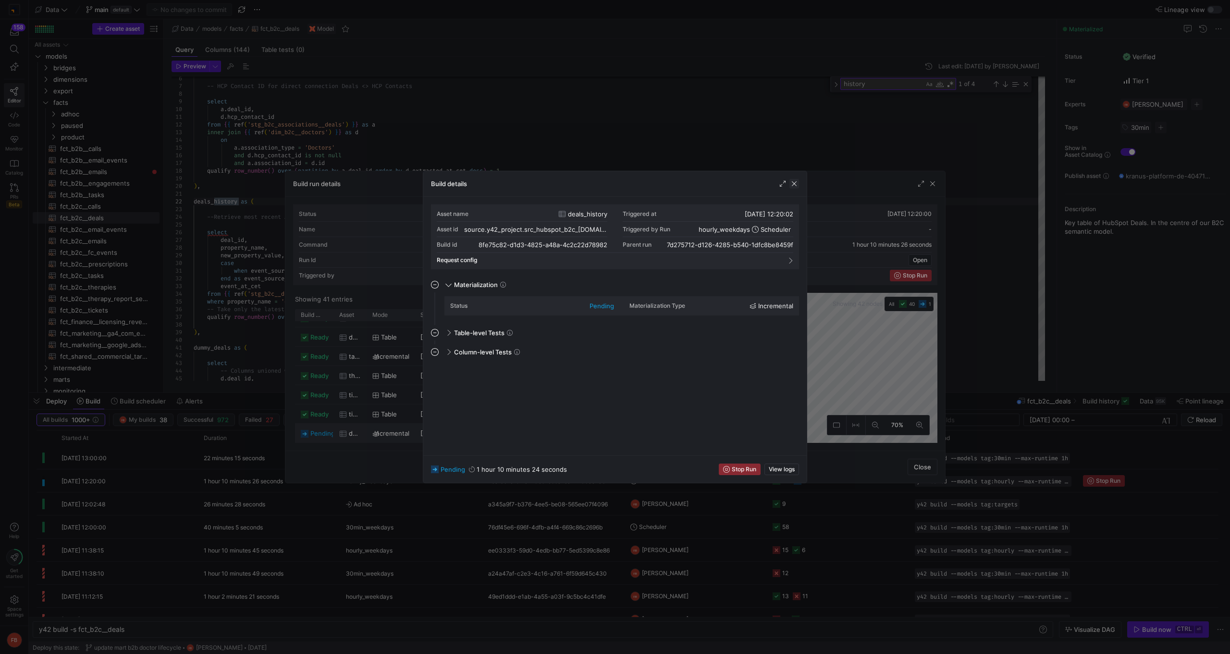
click at [792, 185] on span "button" at bounding box center [795, 184] width 10 height 10
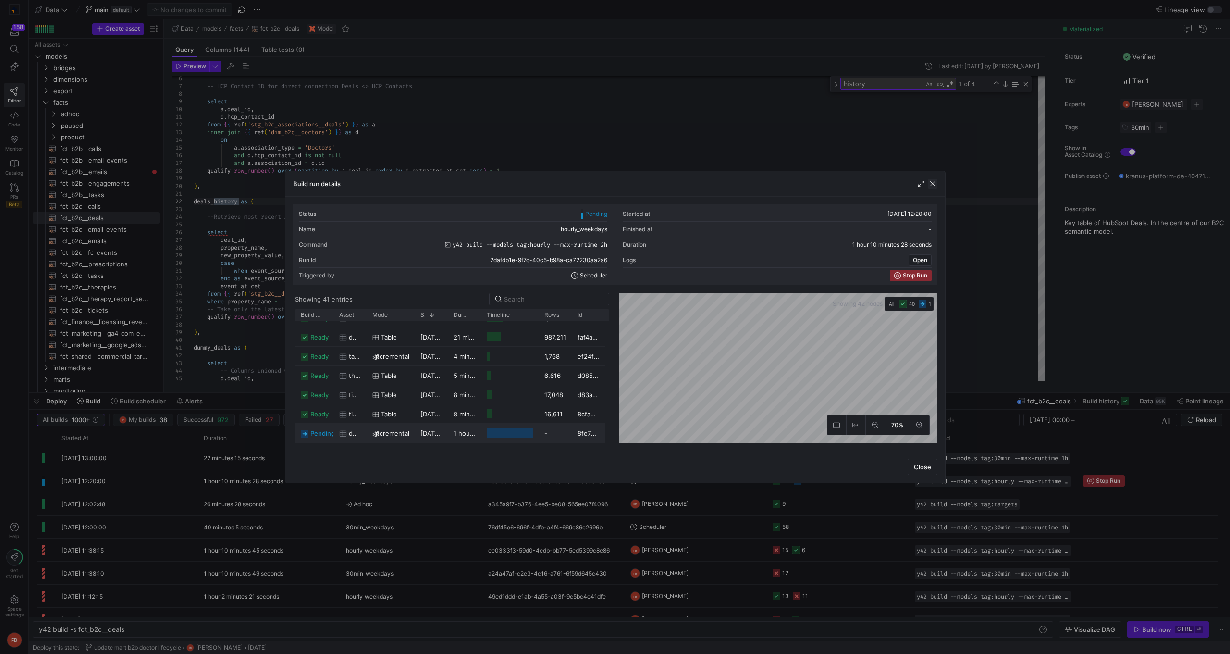
click at [933, 187] on span "button" at bounding box center [933, 184] width 10 height 10
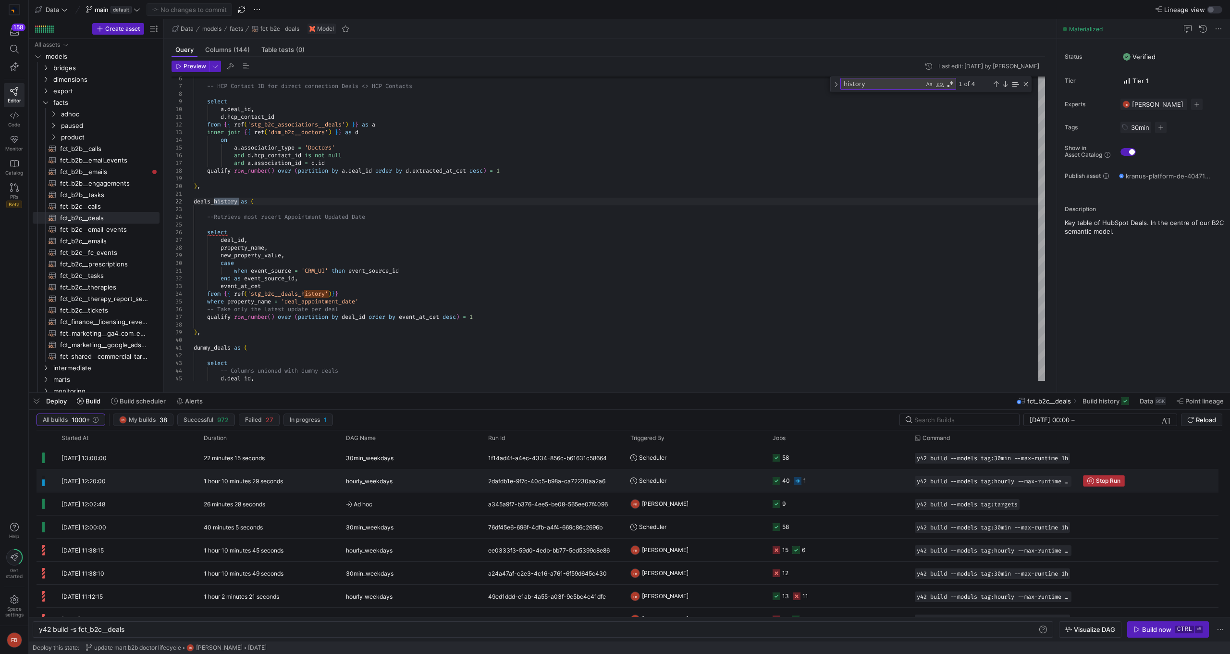
click at [1102, 479] on span "Stop Run" at bounding box center [1108, 480] width 25 height 7
